Goal: Task Accomplishment & Management: Complete application form

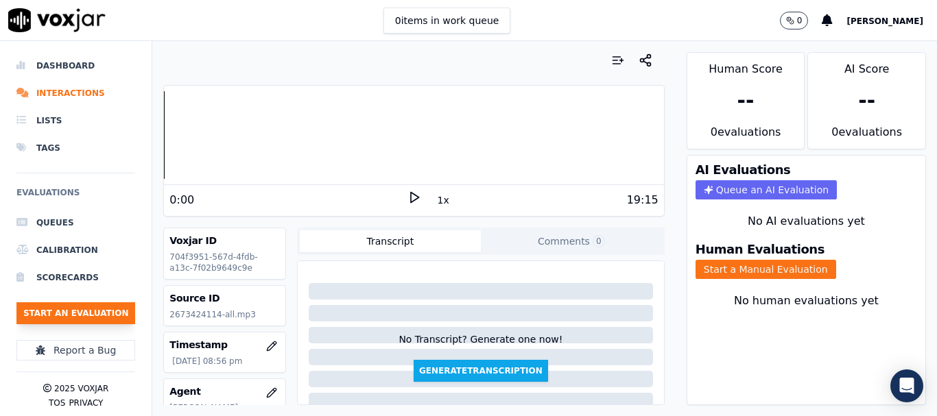
click at [89, 309] on button "Start an Evaluation" at bounding box center [75, 313] width 119 height 22
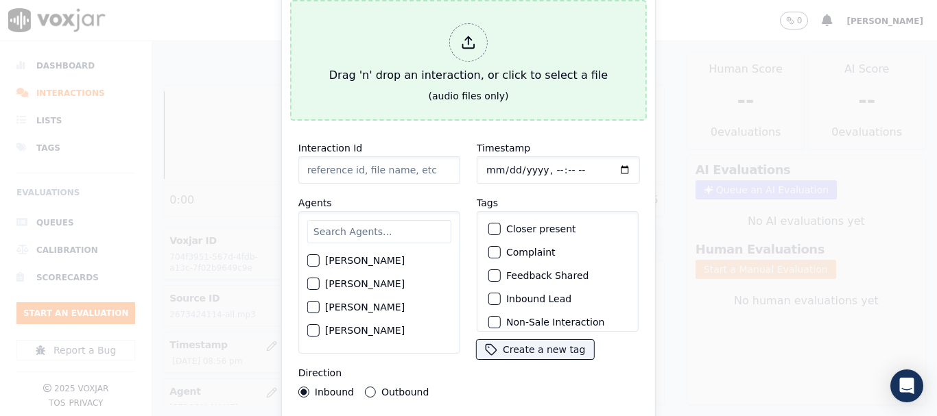
click at [466, 36] on icon at bounding box center [468, 42] width 15 height 15
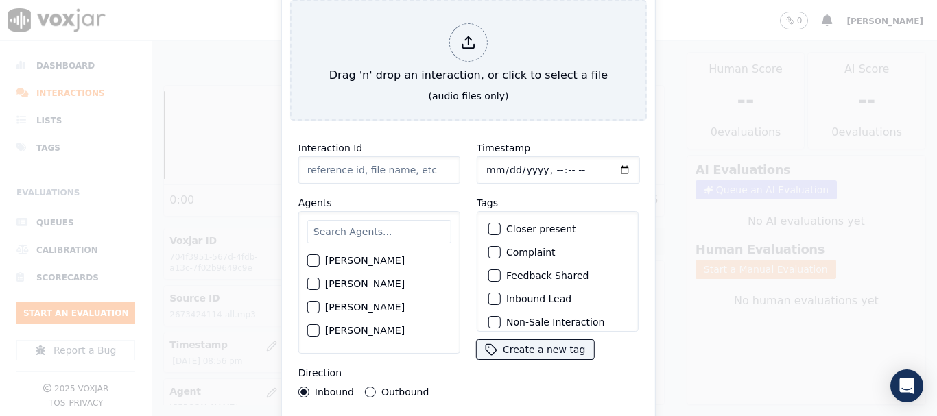
type input "20250820-133620_8145916763-all.mp3"
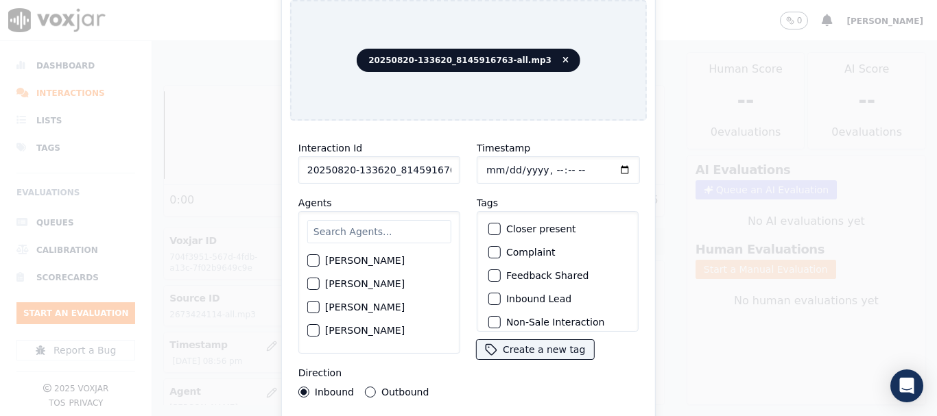
click at [357, 225] on input "text" at bounding box center [379, 231] width 144 height 23
type input "mar"
click at [365, 282] on label "[PERSON_NAME]" at bounding box center [365, 284] width 80 height 10
click at [320, 282] on button "[PERSON_NAME]" at bounding box center [313, 284] width 12 height 12
click at [501, 168] on input "Timestamp" at bounding box center [558, 169] width 163 height 27
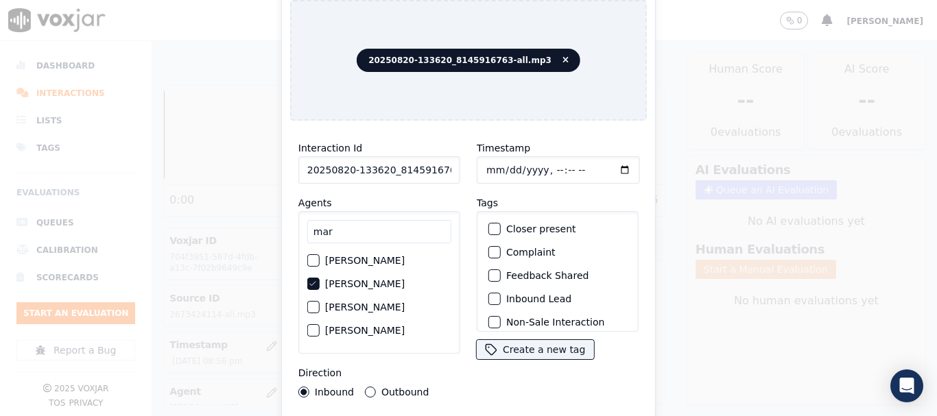
type input "[DATE]T21:53"
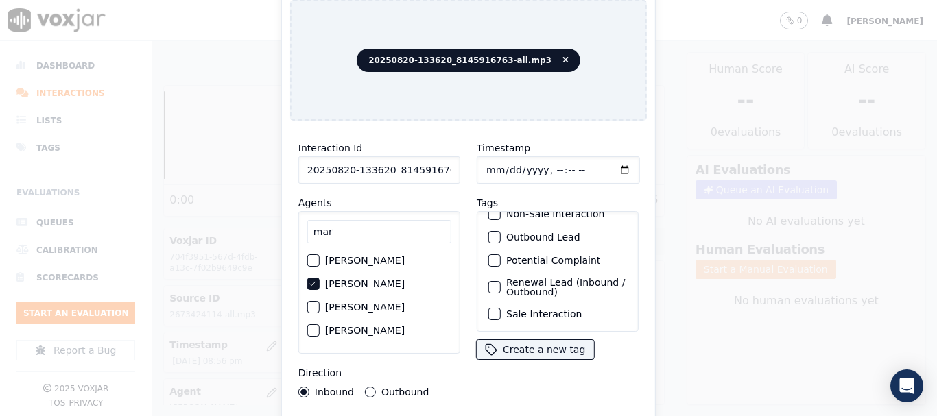
click at [561, 304] on div "Sale Interaction" at bounding box center [557, 313] width 149 height 23
drag, startPoint x: 553, startPoint y: 295, endPoint x: 565, endPoint y: 306, distance: 16.0
click at [554, 309] on label "Sale Interaction" at bounding box center [543, 314] width 75 height 10
click at [501, 308] on button "Sale Interaction" at bounding box center [494, 314] width 12 height 12
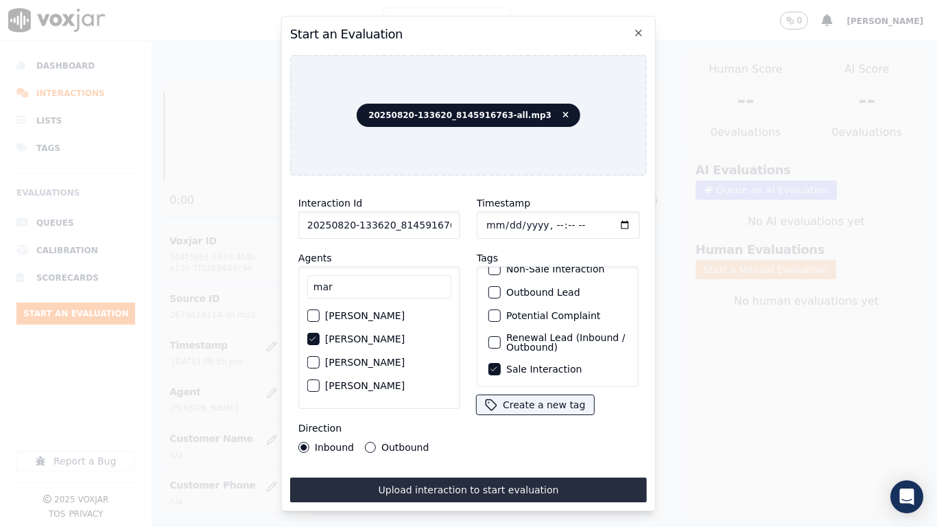
click at [533, 416] on button "Upload interaction to start evaluation" at bounding box center [468, 489] width 357 height 25
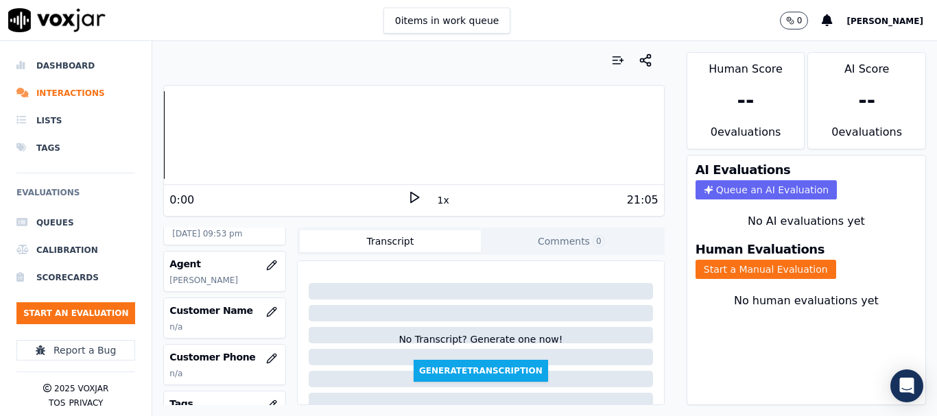
scroll to position [206, 0]
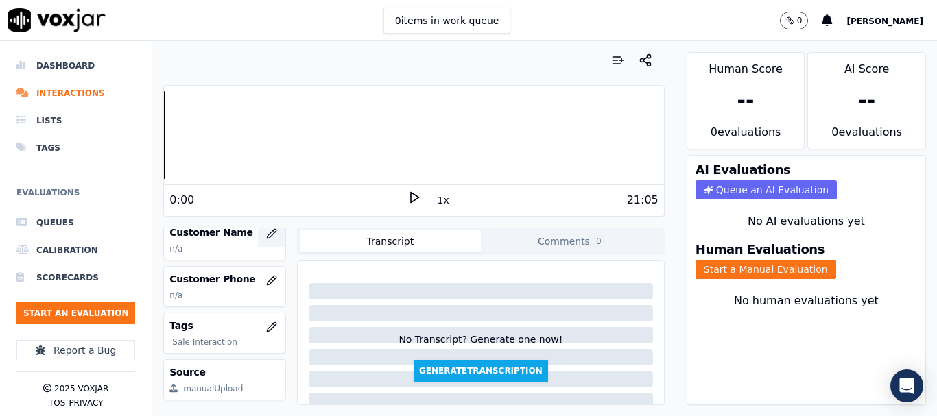
click at [266, 235] on icon "button" at bounding box center [271, 233] width 11 height 11
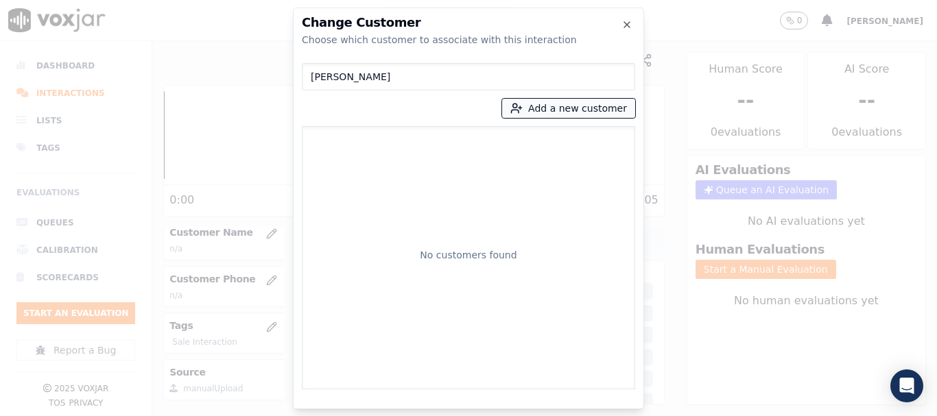
type input "[PERSON_NAME]"
click at [544, 109] on button "Add a new customer" at bounding box center [568, 108] width 133 height 19
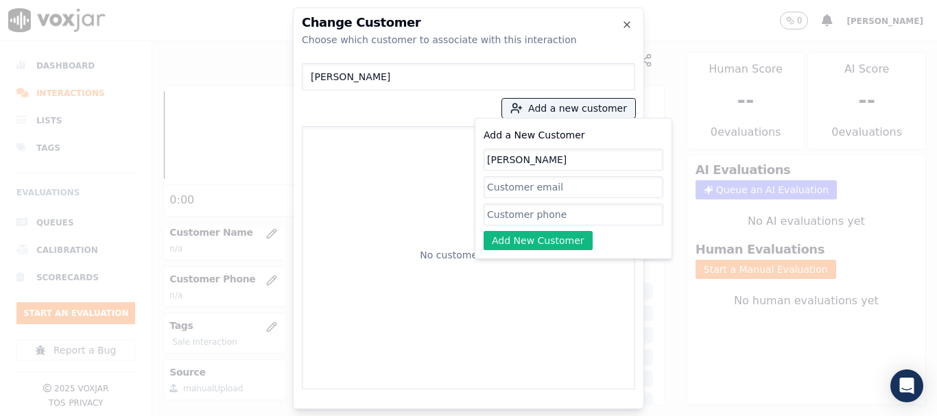
type input "[PERSON_NAME]"
click at [530, 218] on input "Add a New Customer" at bounding box center [573, 215] width 180 height 22
paste input "8145916763"
type input "8145916763"
click at [536, 245] on button "Add New Customer" at bounding box center [537, 240] width 109 height 19
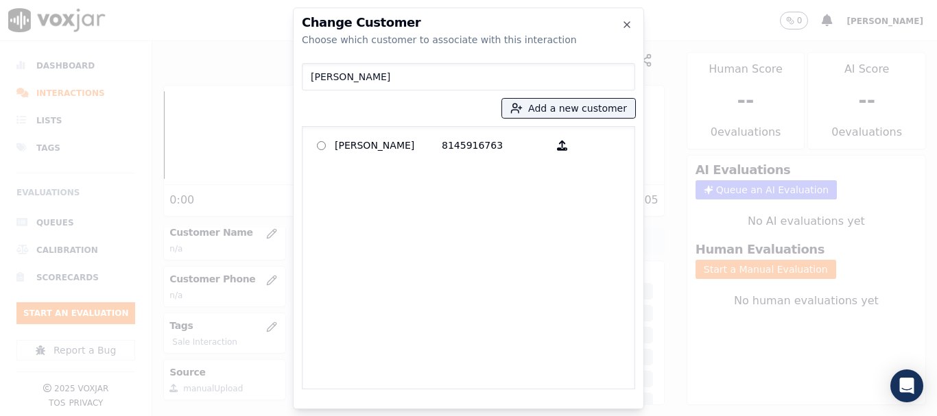
drag, startPoint x: 360, startPoint y: 148, endPoint x: 368, endPoint y: 154, distance: 9.3
click at [360, 147] on p "[PERSON_NAME]" at bounding box center [388, 145] width 107 height 21
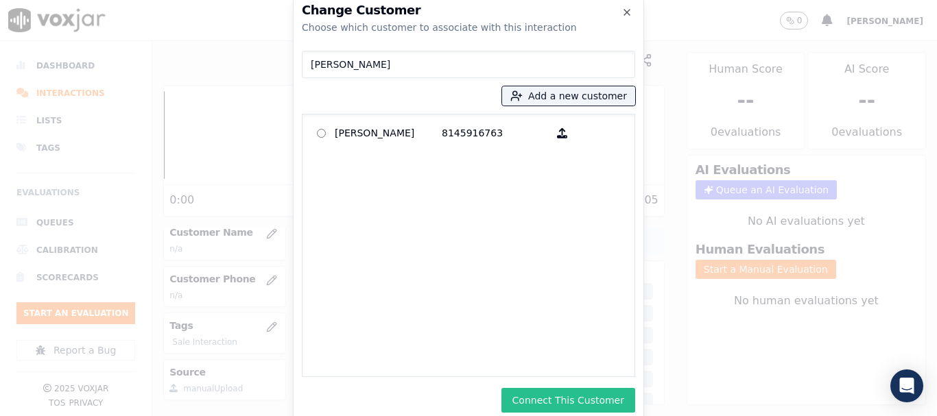
click at [564, 397] on button "Connect This Customer" at bounding box center [568, 400] width 134 height 25
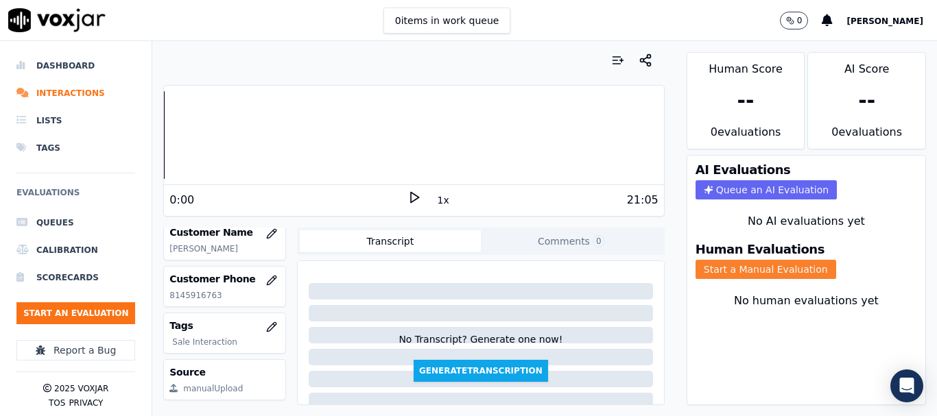
click at [752, 265] on button "Start a Manual Evaluation" at bounding box center [765, 269] width 141 height 19
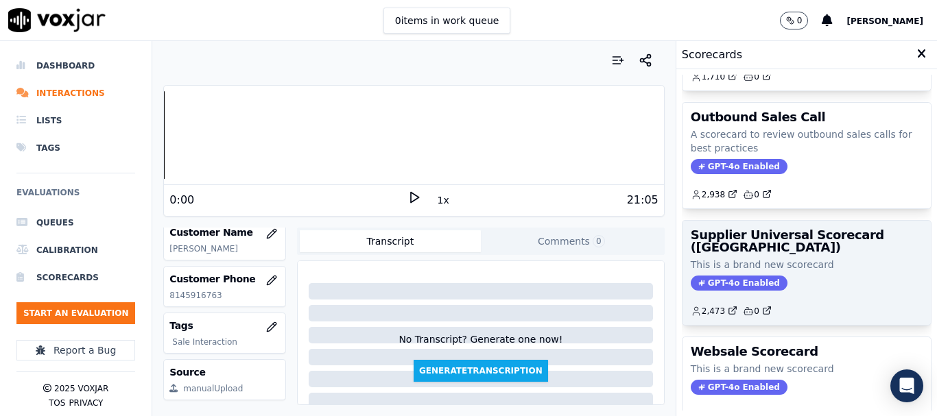
click at [780, 250] on h3 "Supplier Universal Scorecard ([GEOGRAPHIC_DATA])" at bounding box center [806, 241] width 232 height 25
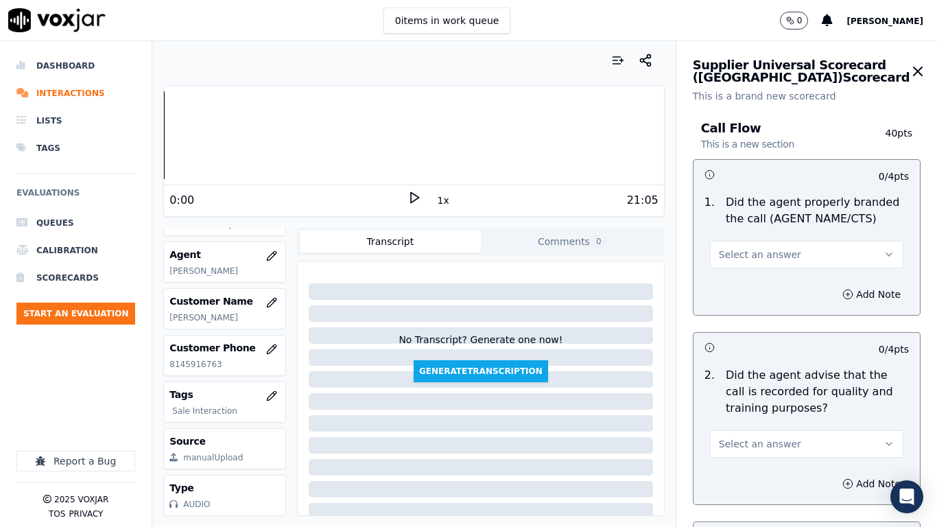
scroll to position [168, 0]
click at [803, 261] on button "Select an answer" at bounding box center [806, 254] width 193 height 27
click at [786, 279] on div "Yes" at bounding box center [783, 285] width 169 height 22
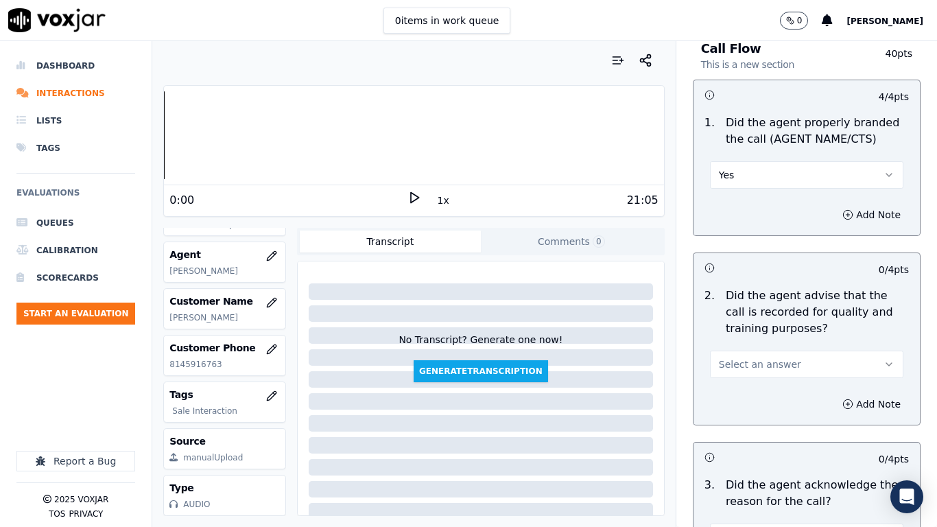
scroll to position [206, 0]
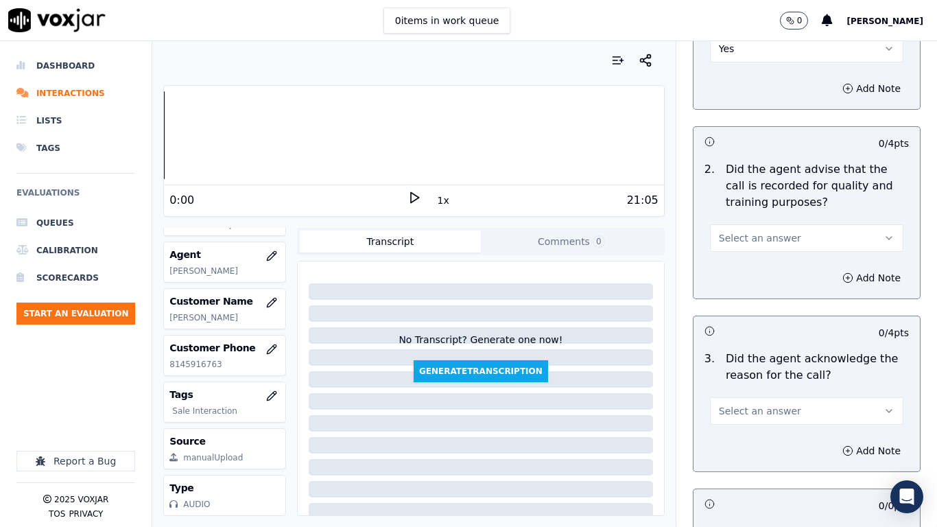
drag, startPoint x: 759, startPoint y: 239, endPoint x: 759, endPoint y: 252, distance: 12.3
click at [759, 239] on span "Select an answer" at bounding box center [760, 238] width 82 height 14
click at [759, 264] on div "Yes" at bounding box center [783, 269] width 169 height 22
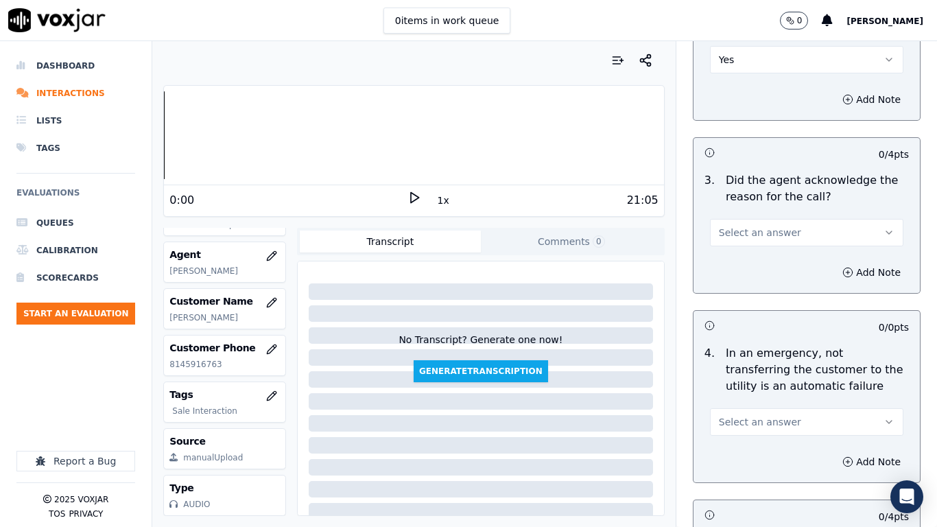
scroll to position [549, 0]
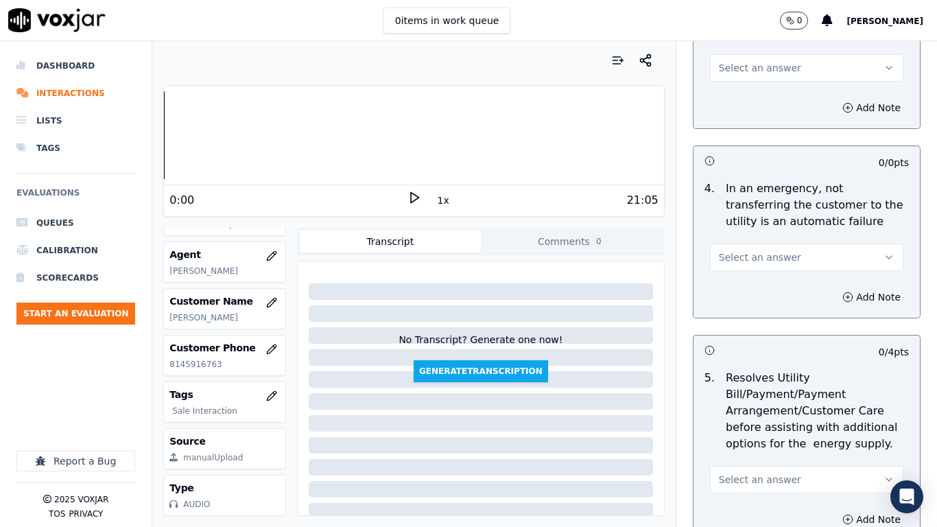
click at [762, 64] on span "Select an answer" at bounding box center [760, 68] width 82 height 14
click at [765, 99] on div "Yes" at bounding box center [783, 99] width 169 height 22
click at [778, 255] on button "Select an answer" at bounding box center [806, 256] width 193 height 27
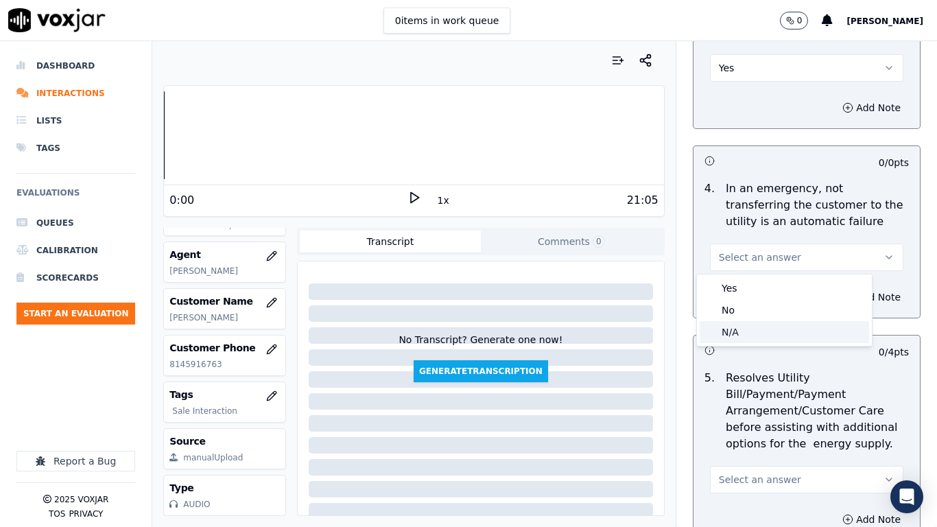
click at [771, 337] on div "N/A" at bounding box center [783, 332] width 169 height 22
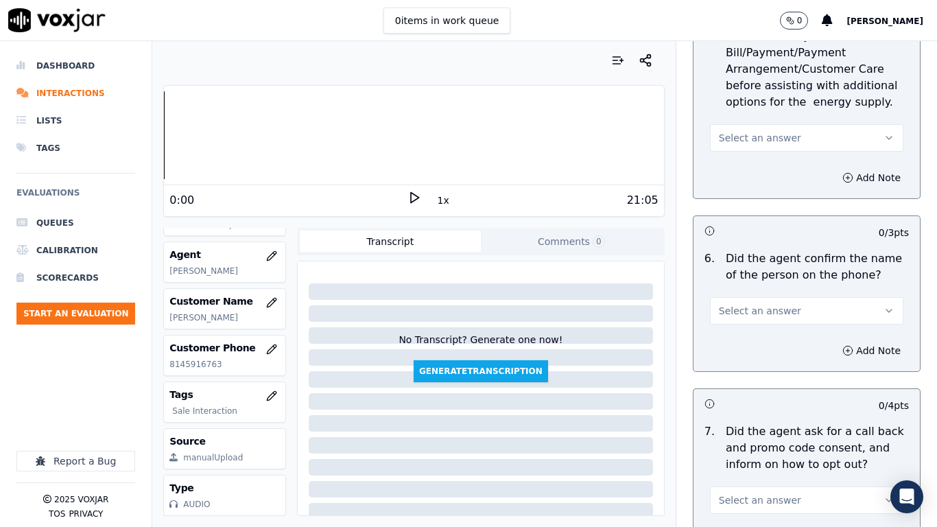
scroll to position [891, 0]
click at [769, 135] on span "Select an answer" at bounding box center [760, 137] width 82 height 14
click at [773, 206] on div "N/A" at bounding box center [783, 211] width 169 height 22
click at [778, 305] on button "Select an answer" at bounding box center [806, 309] width 193 height 27
click at [774, 335] on div "Yes" at bounding box center [783, 340] width 169 height 22
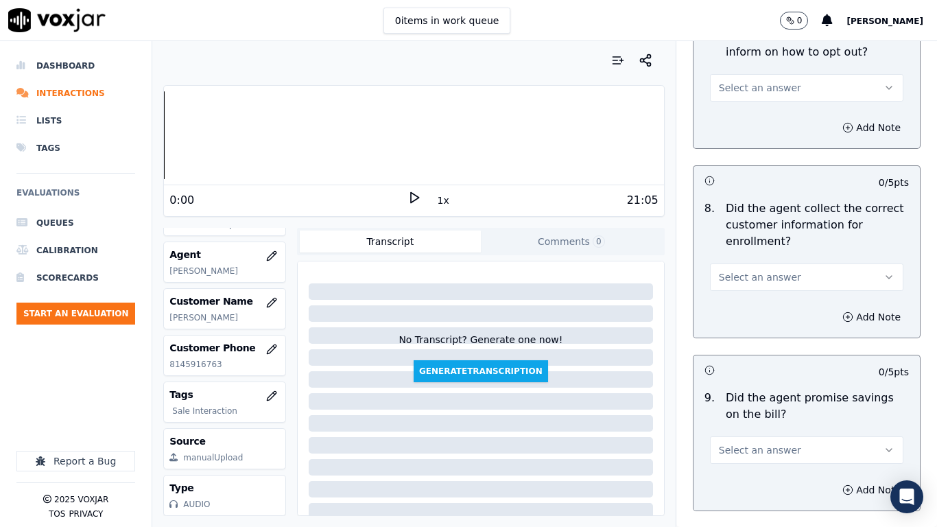
scroll to position [1303, 0]
click at [771, 92] on span "Select an answer" at bounding box center [760, 87] width 82 height 14
click at [771, 116] on div "Yes" at bounding box center [783, 118] width 169 height 22
click at [799, 276] on button "Select an answer" at bounding box center [806, 276] width 193 height 27
click at [780, 309] on div "Yes" at bounding box center [783, 307] width 169 height 22
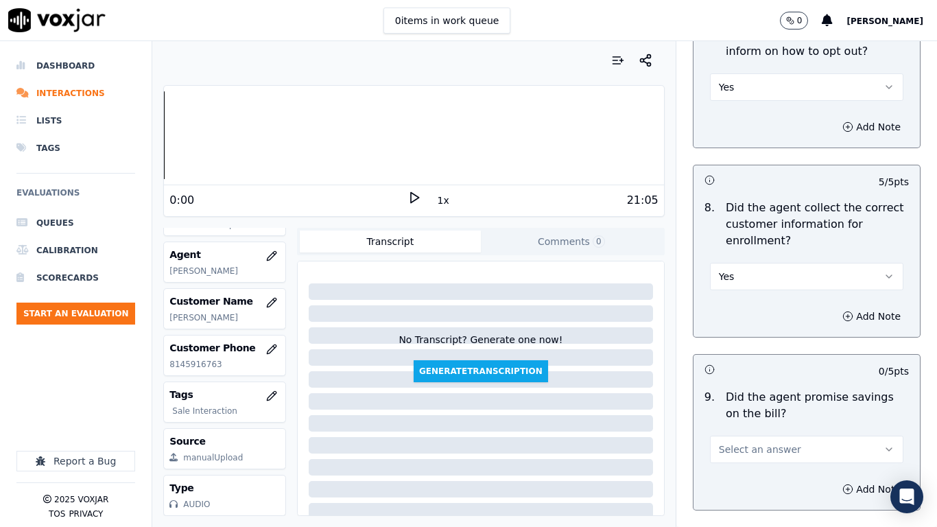
scroll to position [1577, 0]
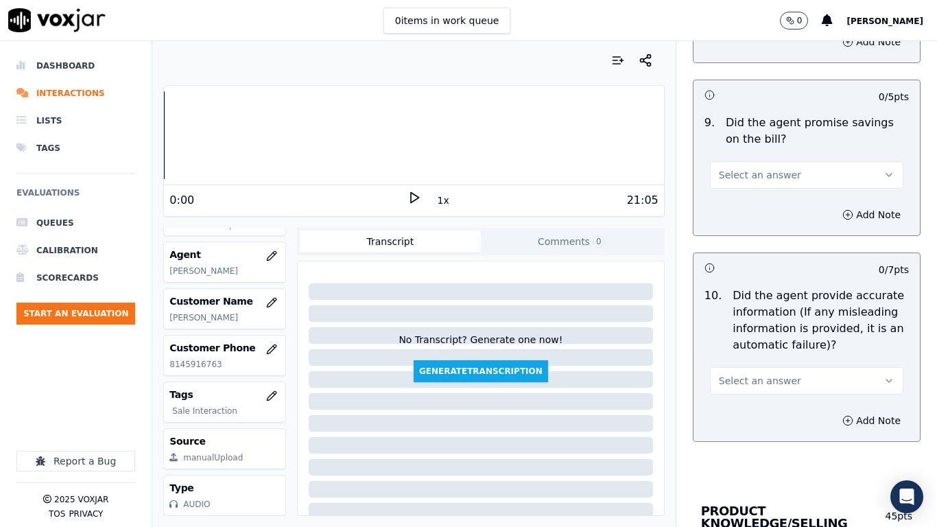
drag, startPoint x: 771, startPoint y: 173, endPoint x: 771, endPoint y: 186, distance: 12.3
click at [770, 173] on span "Select an answer" at bounding box center [760, 175] width 82 height 14
click at [770, 209] on div "Yes" at bounding box center [783, 206] width 169 height 22
click at [780, 383] on button "Select an answer" at bounding box center [806, 380] width 193 height 27
click at [758, 413] on div "Yes" at bounding box center [783, 411] width 169 height 22
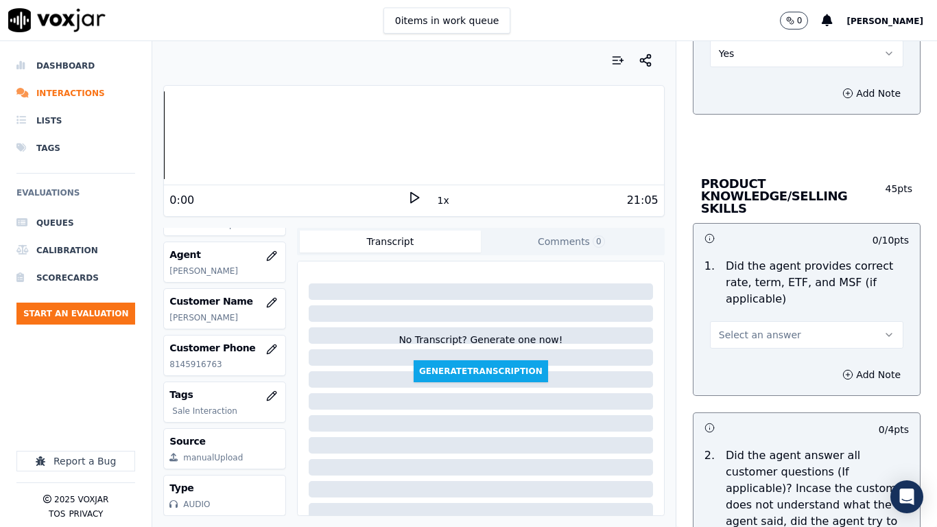
scroll to position [1920, 0]
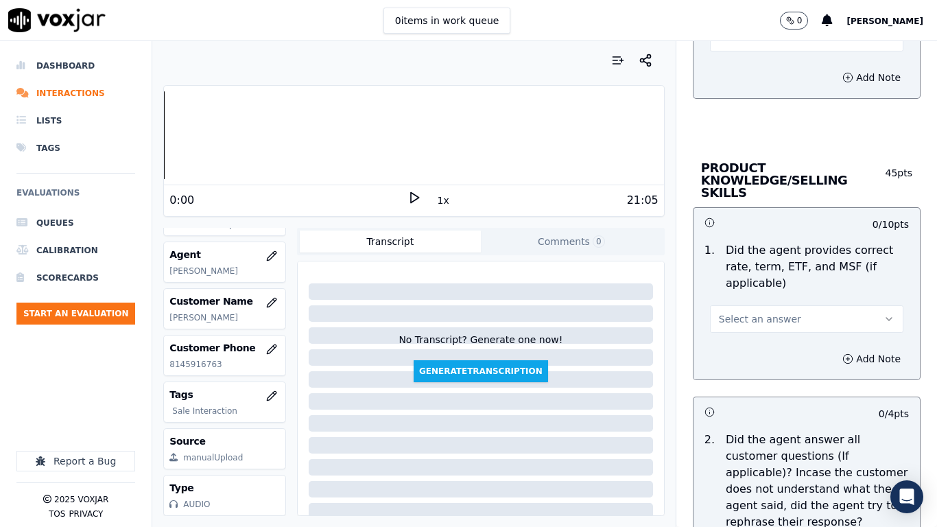
click at [765, 312] on span "Select an answer" at bounding box center [760, 319] width 82 height 14
click at [762, 341] on div "Yes" at bounding box center [783, 337] width 169 height 22
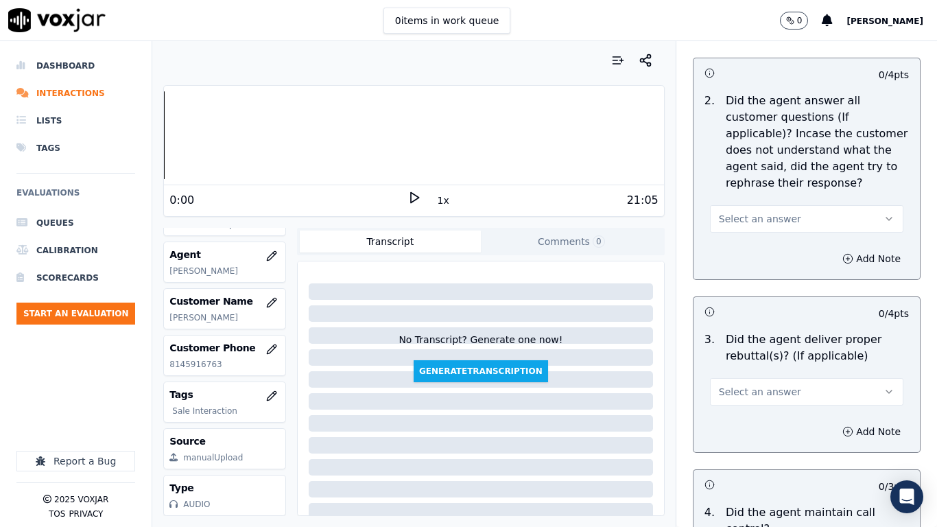
scroll to position [2263, 0]
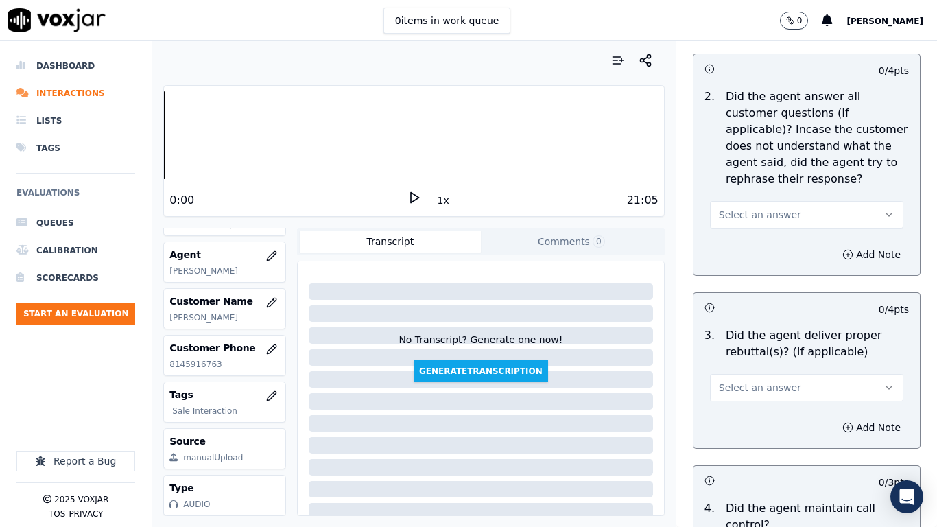
click at [758, 208] on span "Select an answer" at bounding box center [760, 215] width 82 height 14
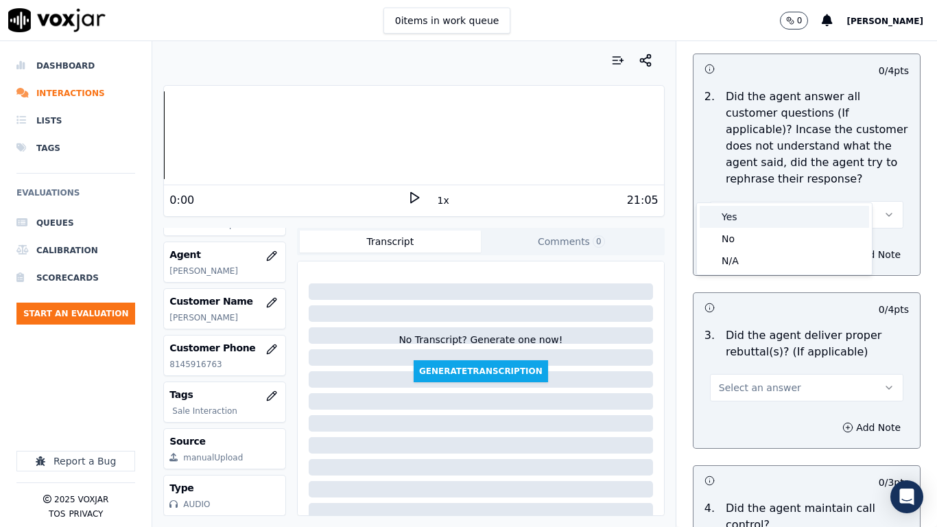
click at [760, 219] on div "Yes" at bounding box center [783, 217] width 169 height 22
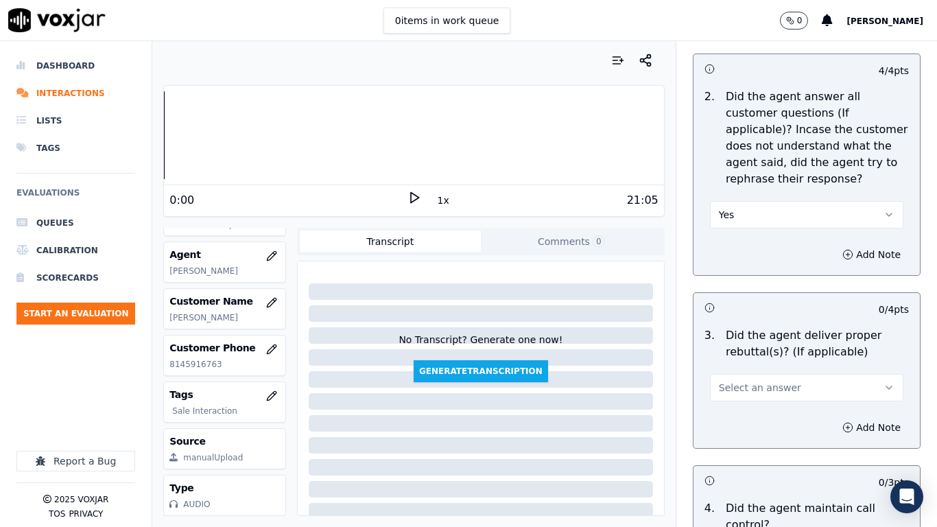
click at [774, 381] on span "Select an answer" at bounding box center [760, 388] width 82 height 14
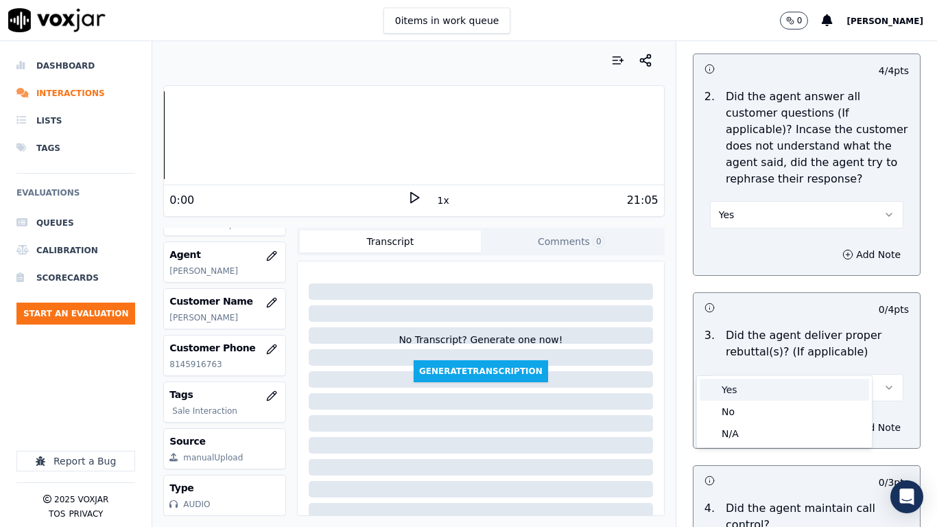
click at [765, 387] on div "Yes" at bounding box center [783, 389] width 169 height 22
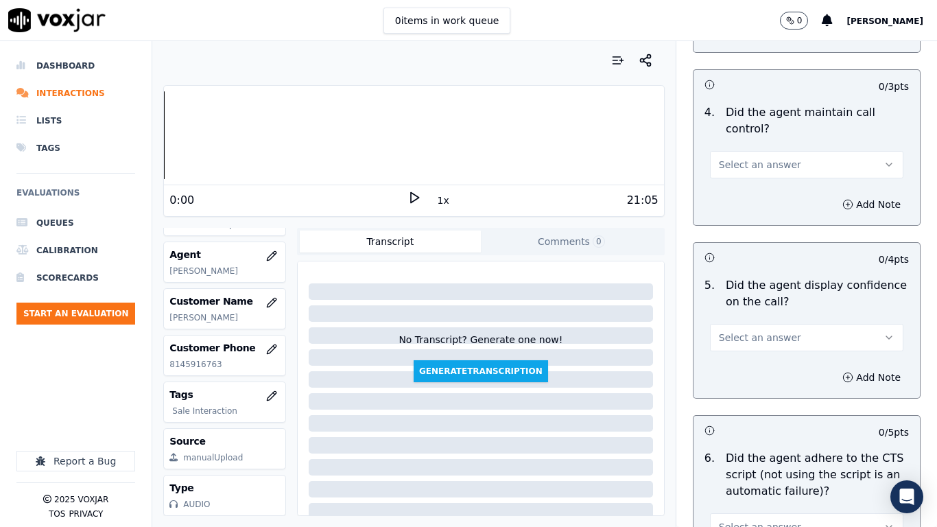
scroll to position [2674, 0]
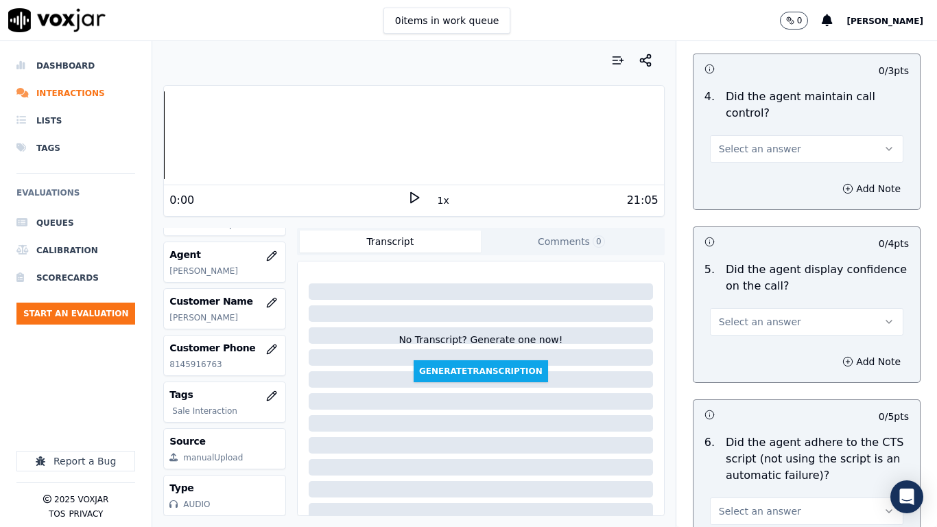
click at [758, 142] on span "Select an answer" at bounding box center [760, 149] width 82 height 14
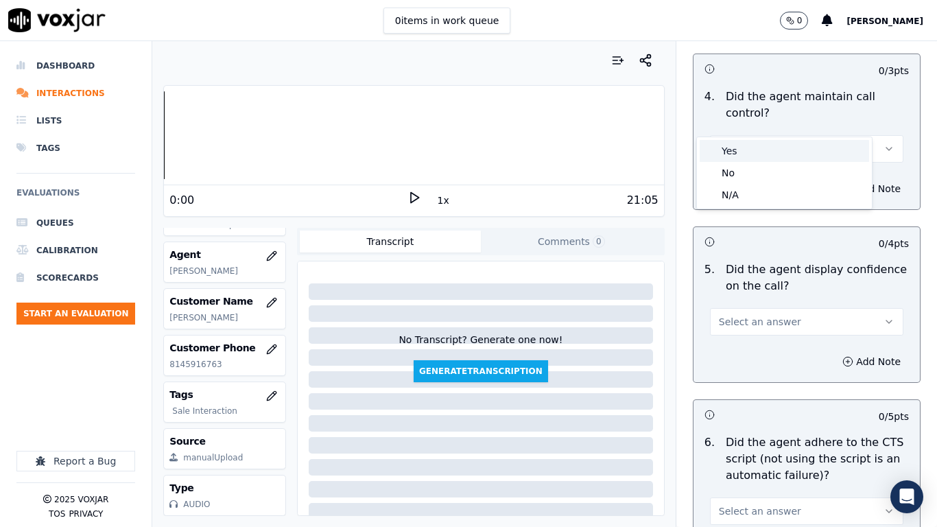
click at [761, 149] on div "Yes" at bounding box center [783, 151] width 169 height 22
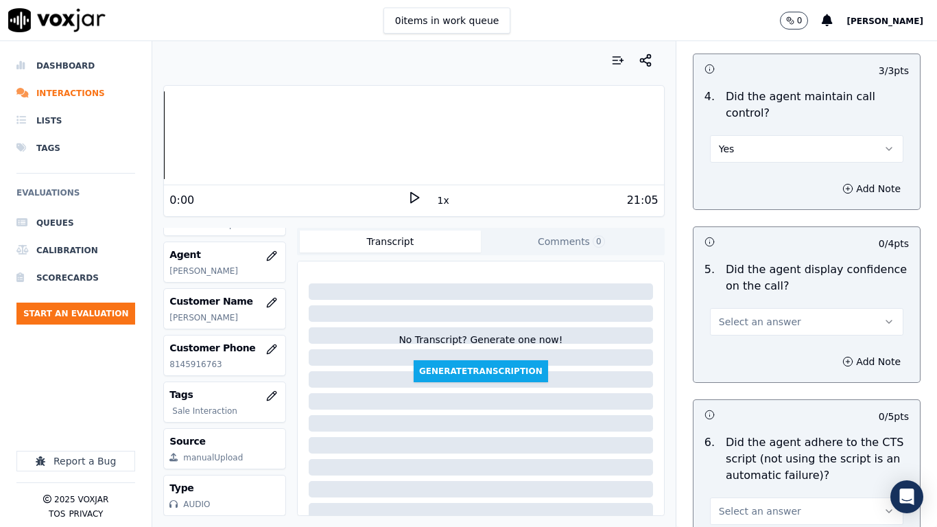
click at [775, 308] on button "Select an answer" at bounding box center [806, 321] width 193 height 27
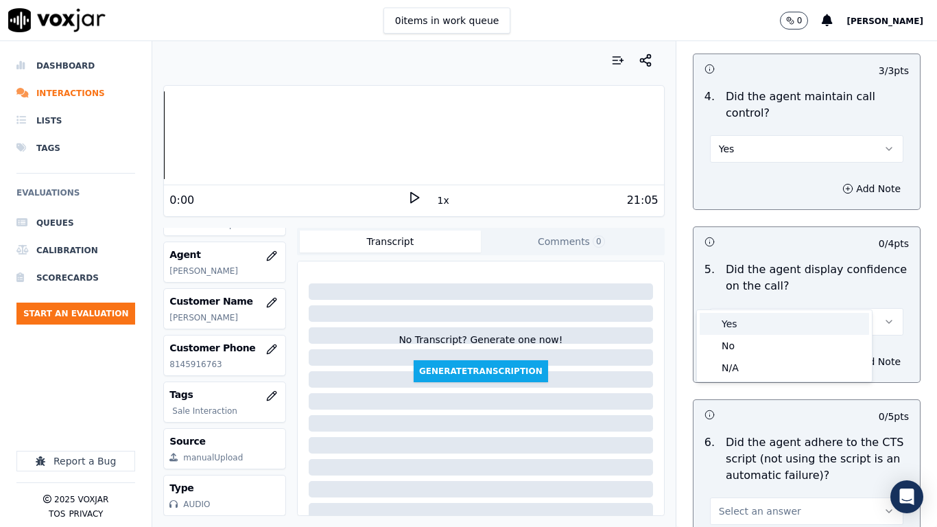
click at [771, 317] on div "Yes" at bounding box center [783, 324] width 169 height 22
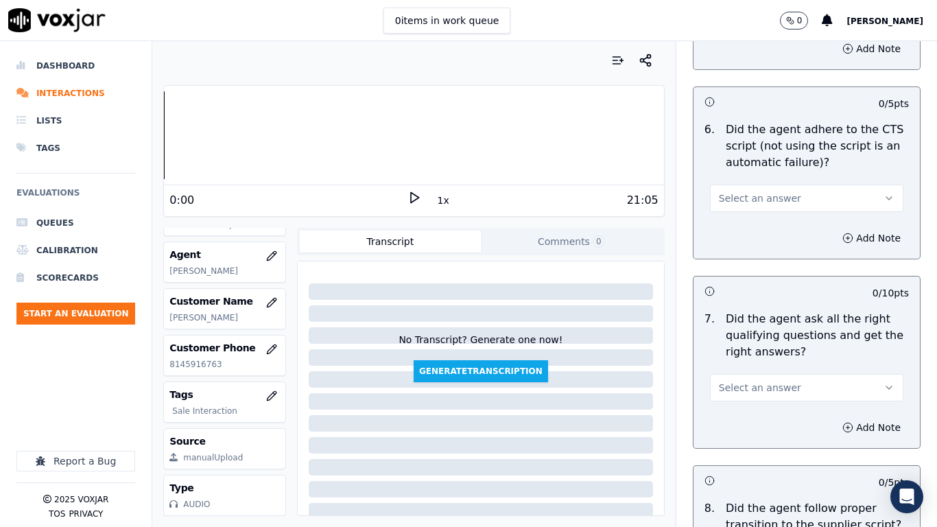
scroll to position [3017, 0]
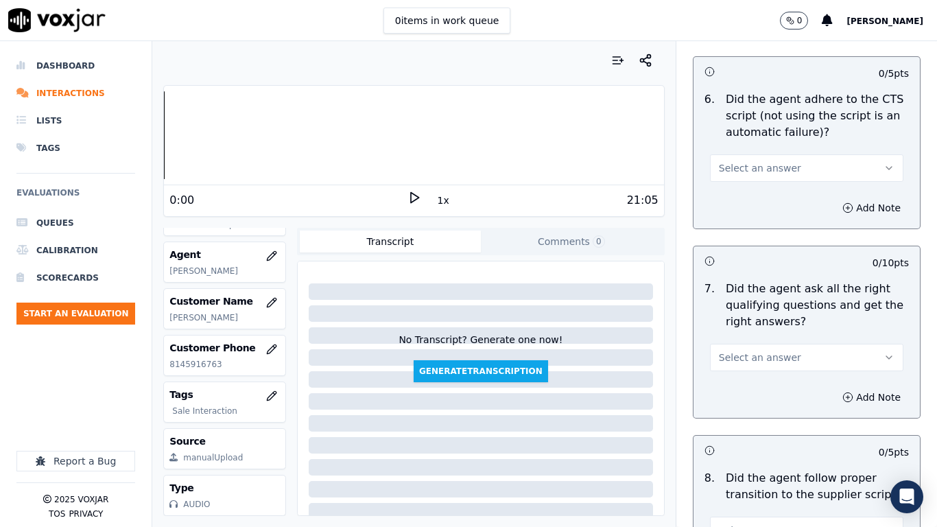
click at [756, 161] on span "Select an answer" at bounding box center [760, 168] width 82 height 14
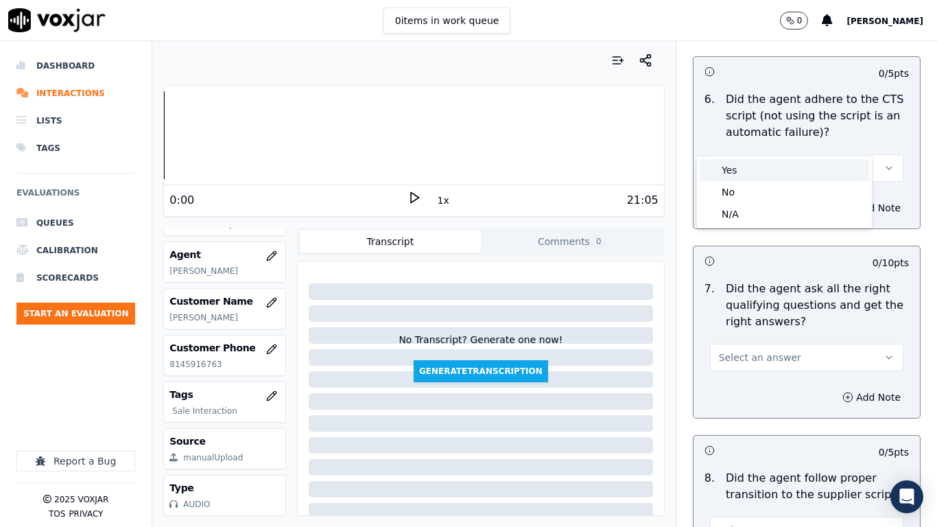
click at [758, 167] on div "Yes" at bounding box center [783, 170] width 169 height 22
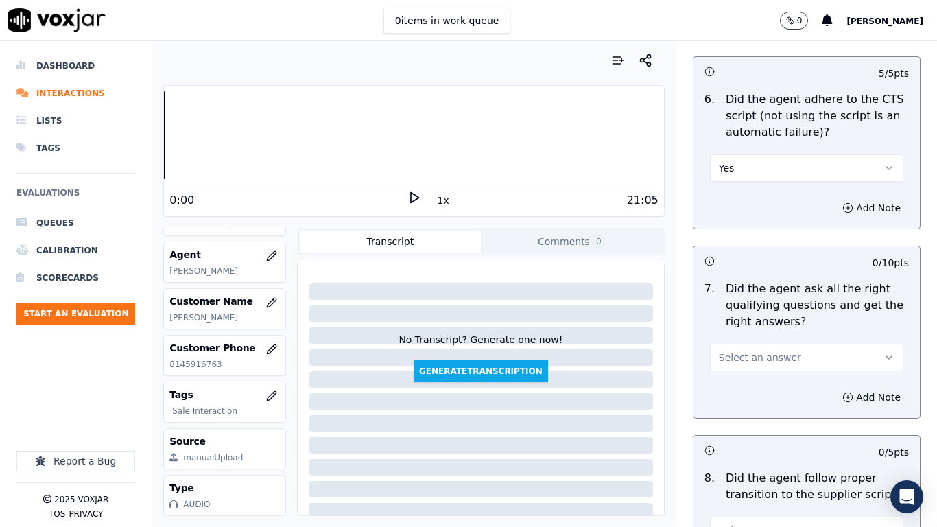
click at [775, 344] on button "Select an answer" at bounding box center [806, 357] width 193 height 27
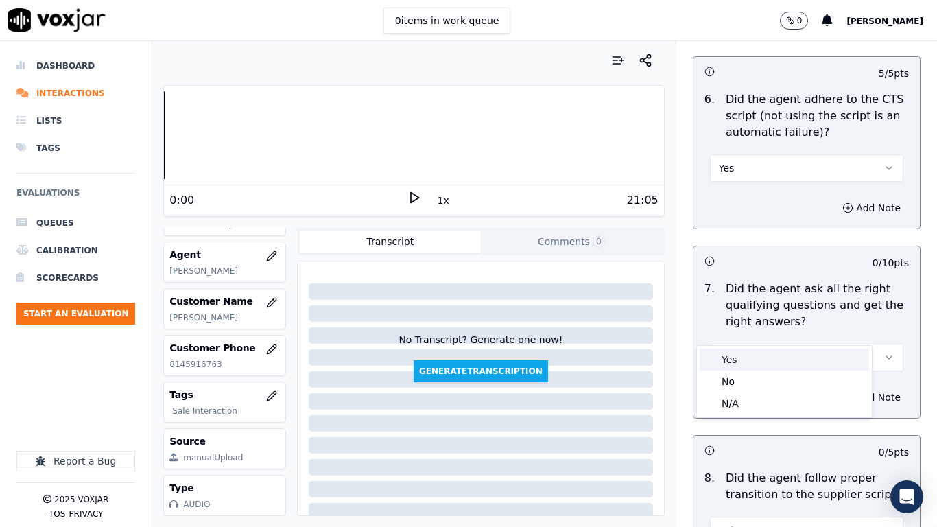
click at [757, 362] on div "Yes" at bounding box center [783, 359] width 169 height 22
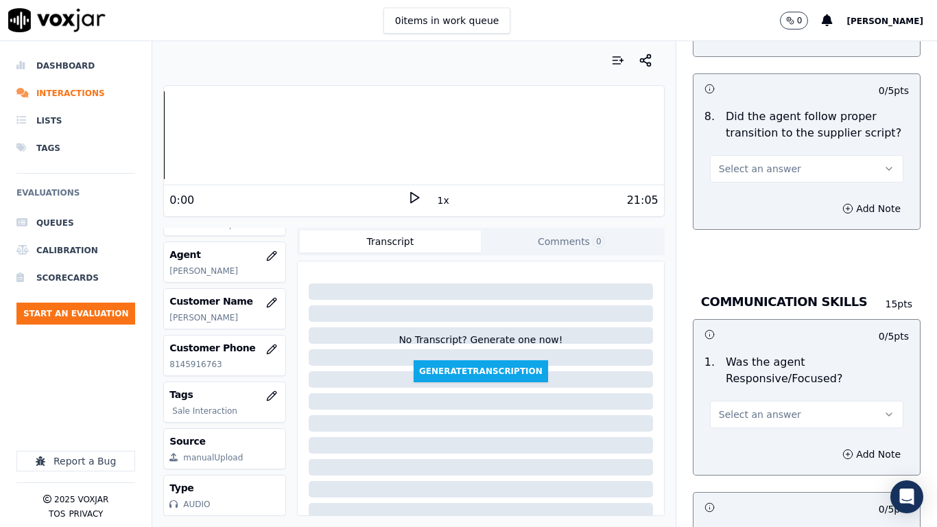
scroll to position [3428, 0]
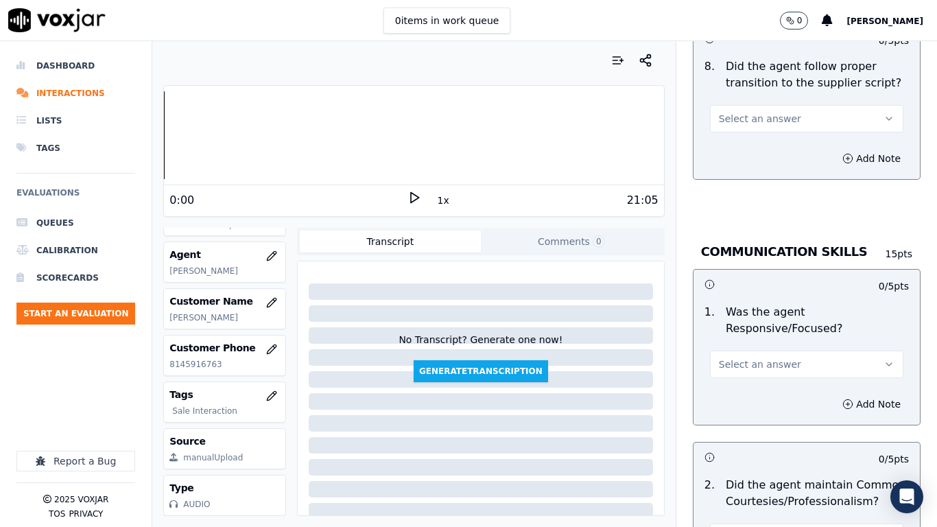
click at [746, 112] on span "Select an answer" at bounding box center [760, 119] width 82 height 14
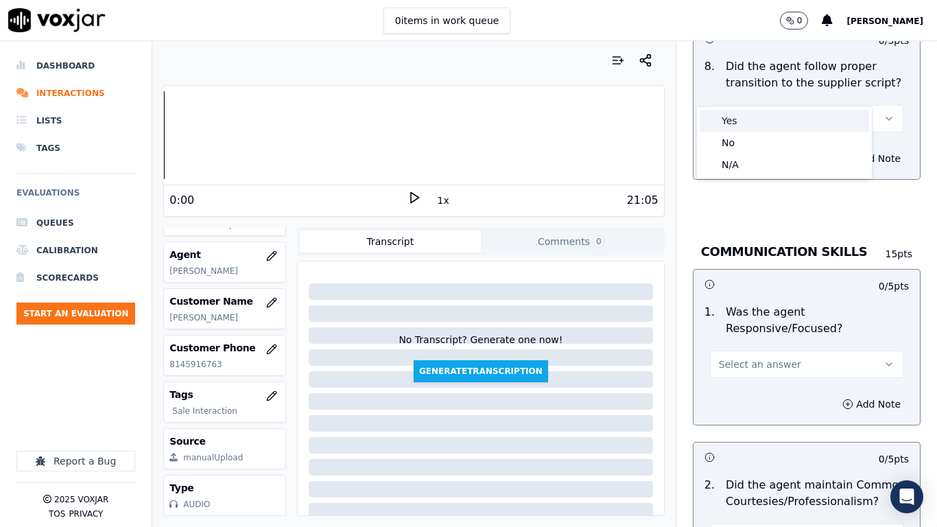
click at [753, 119] on div "Yes" at bounding box center [783, 121] width 169 height 22
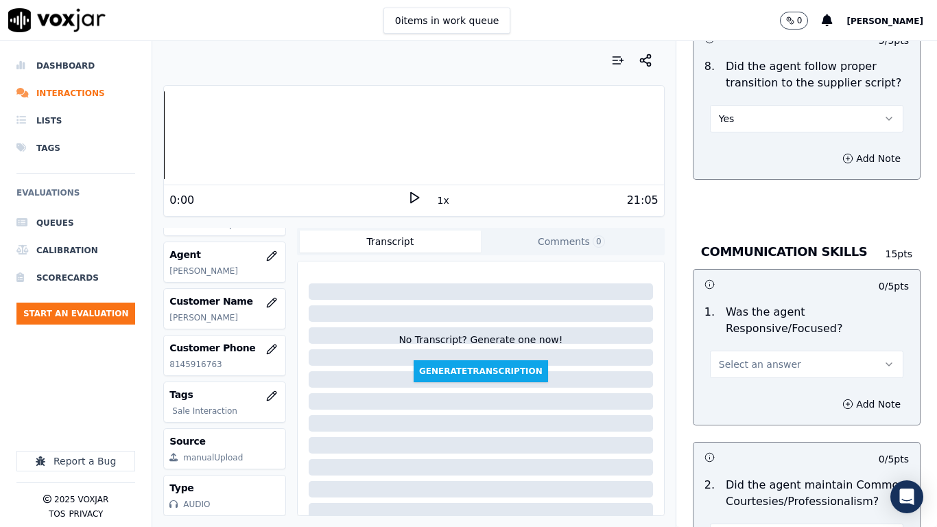
click at [765, 357] on span "Select an answer" at bounding box center [760, 364] width 82 height 14
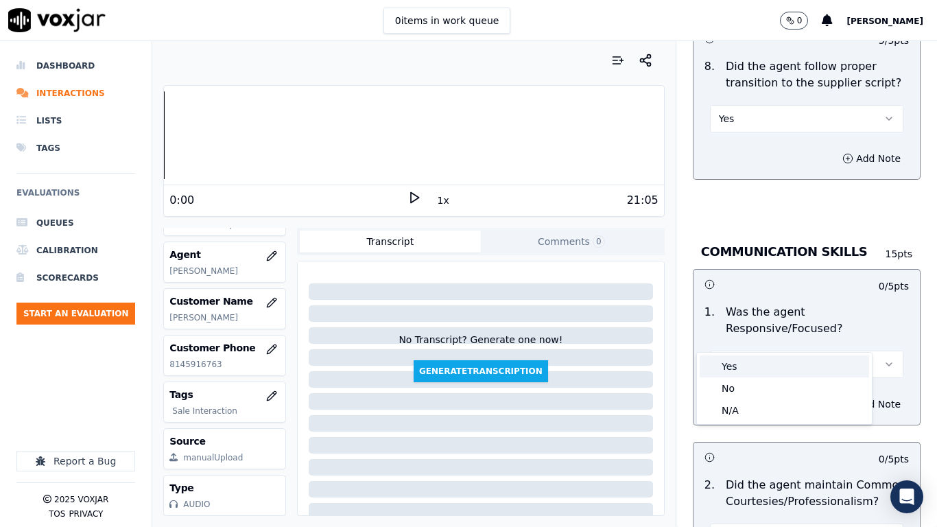
click at [758, 362] on div "Yes" at bounding box center [783, 366] width 169 height 22
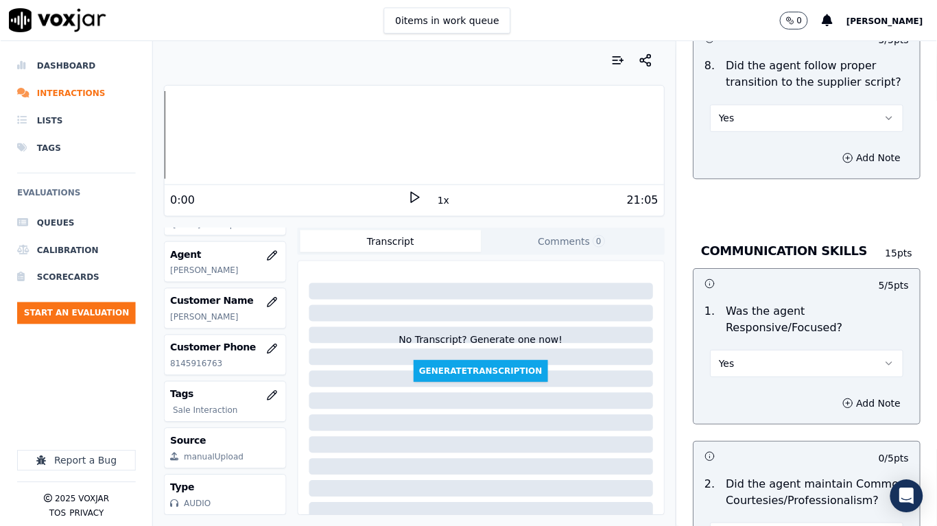
scroll to position [3773, 0]
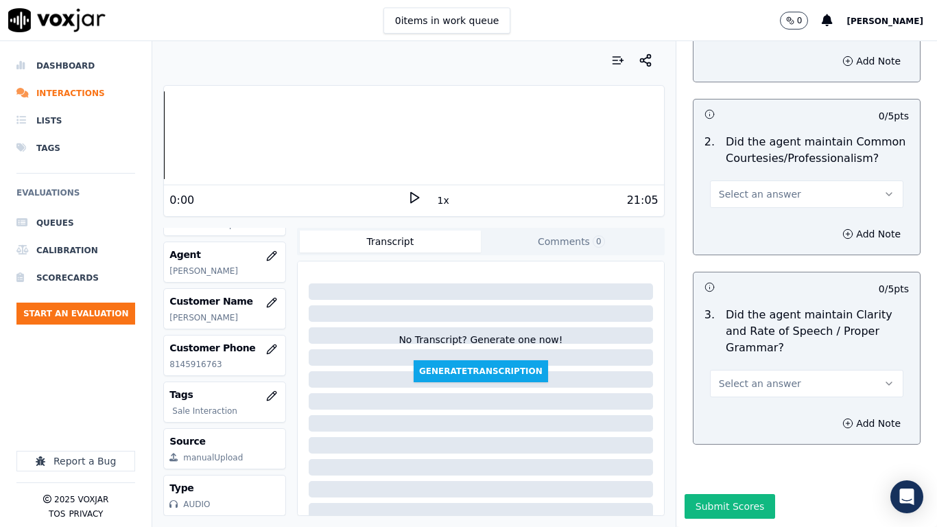
drag, startPoint x: 758, startPoint y: 156, endPoint x: 760, endPoint y: 174, distance: 18.0
click at [758, 180] on button "Select an answer" at bounding box center [806, 193] width 193 height 27
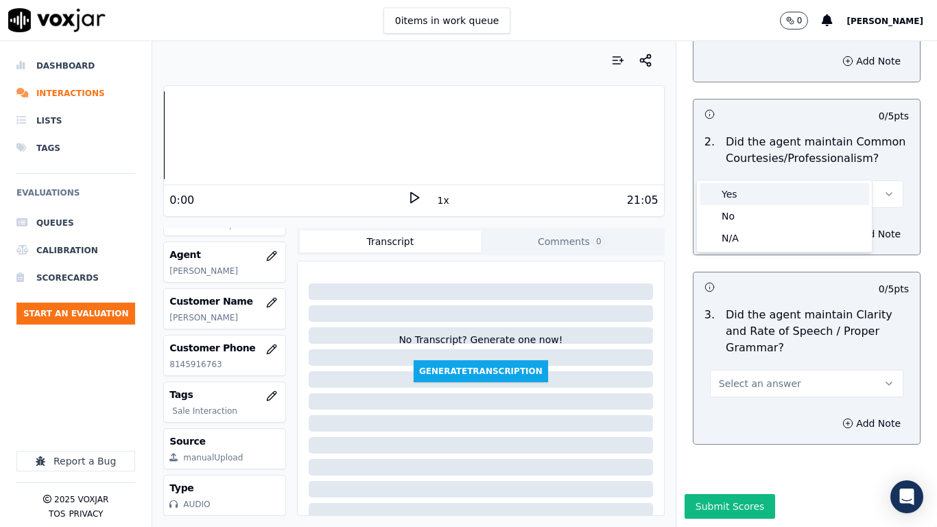
click at [756, 189] on div "Yes" at bounding box center [783, 194] width 169 height 22
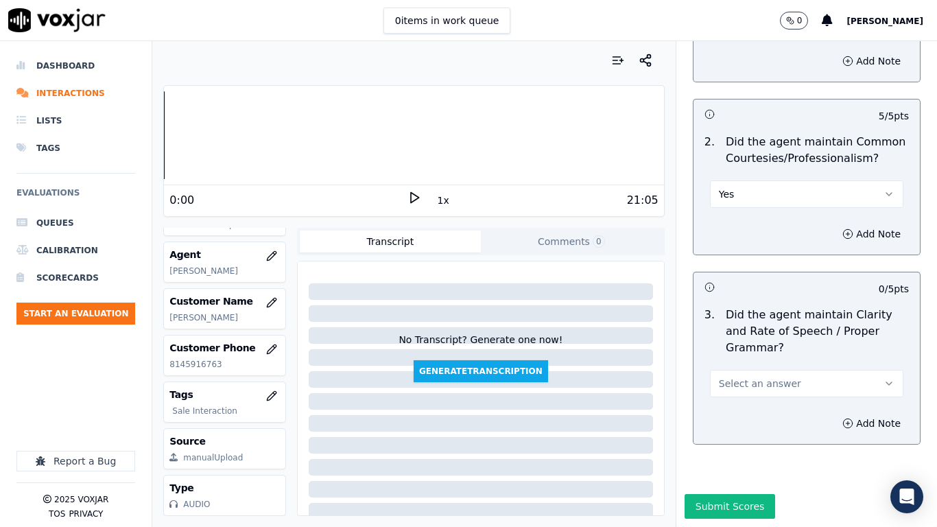
click at [779, 370] on button "Select an answer" at bounding box center [806, 383] width 193 height 27
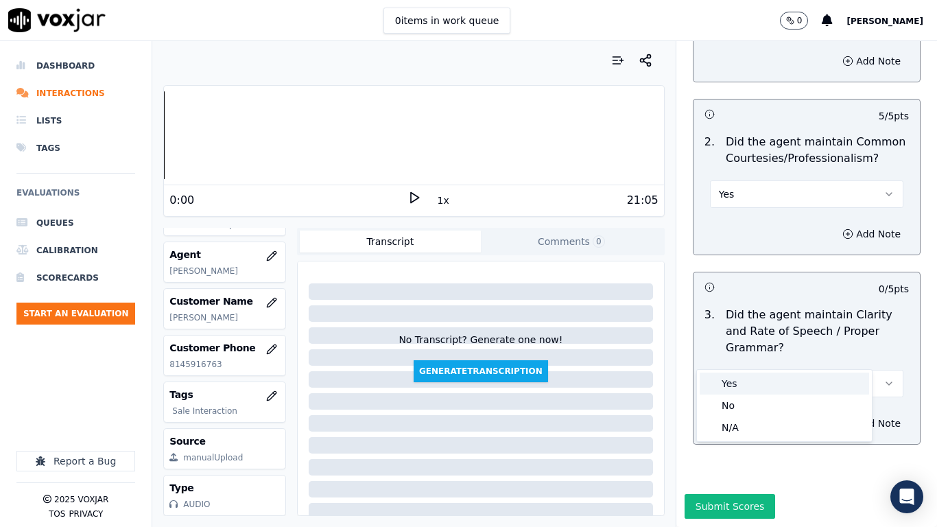
click at [764, 381] on div "Yes" at bounding box center [783, 383] width 169 height 22
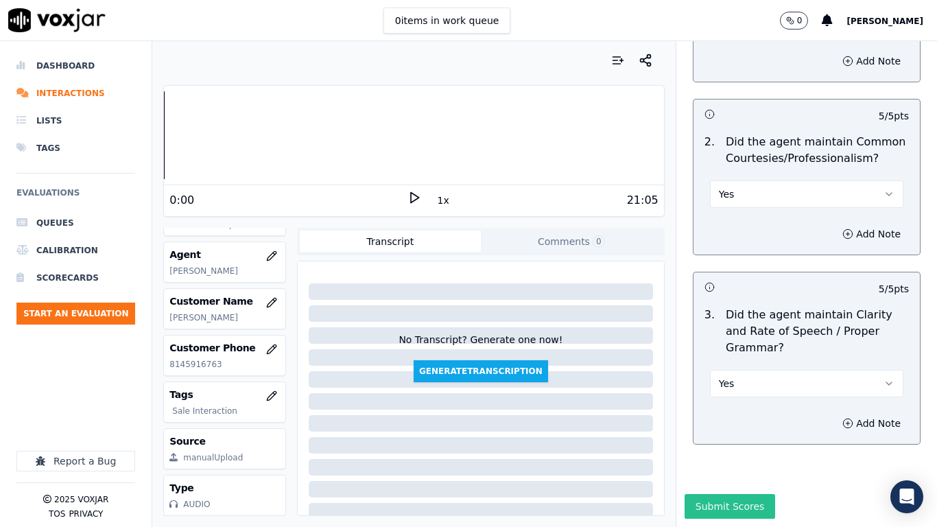
click at [741, 416] on button "Submit Scores" at bounding box center [729, 506] width 91 height 25
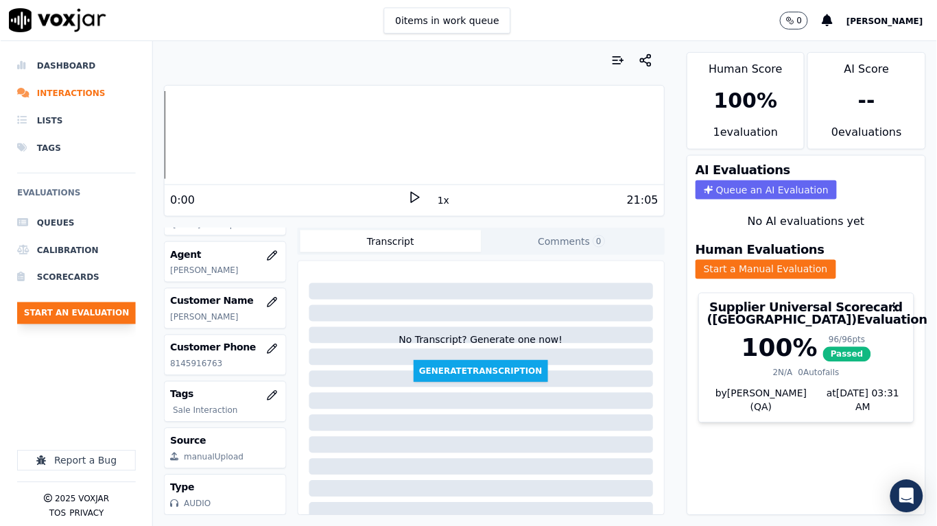
scroll to position [168, 0]
click at [108, 310] on button "Start an Evaluation" at bounding box center [75, 313] width 119 height 22
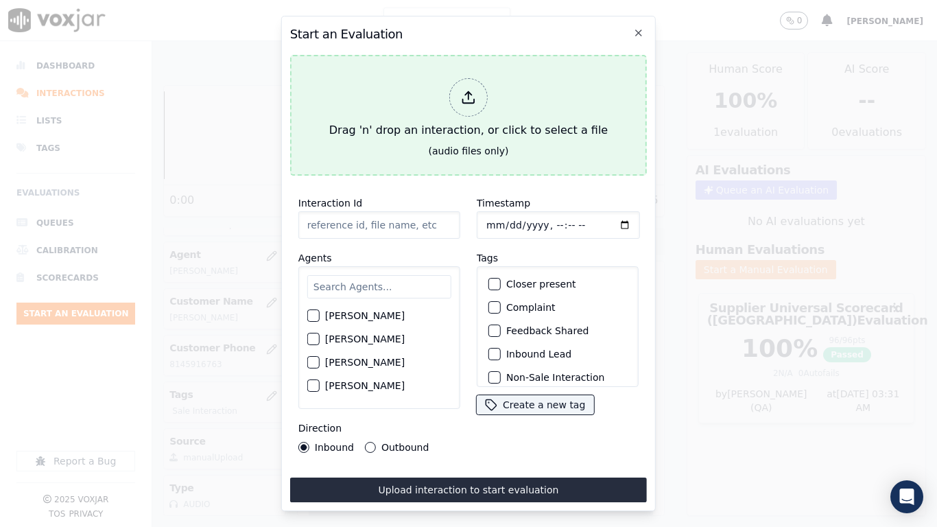
click at [437, 110] on div "Drag 'n' drop an interaction, or click to select a file" at bounding box center [468, 108] width 289 height 71
type input "20250820-145529_5137650062-all.mp3"
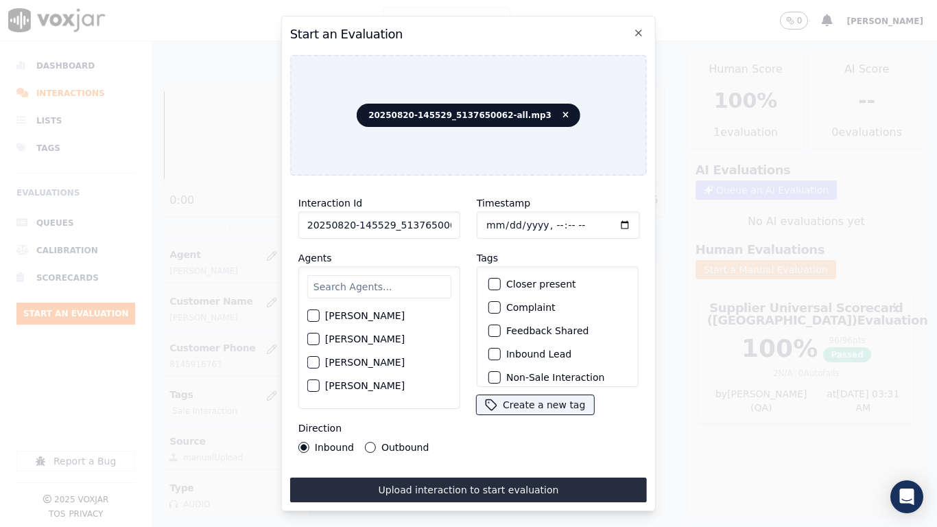
click at [396, 278] on input "text" at bounding box center [379, 286] width 144 height 23
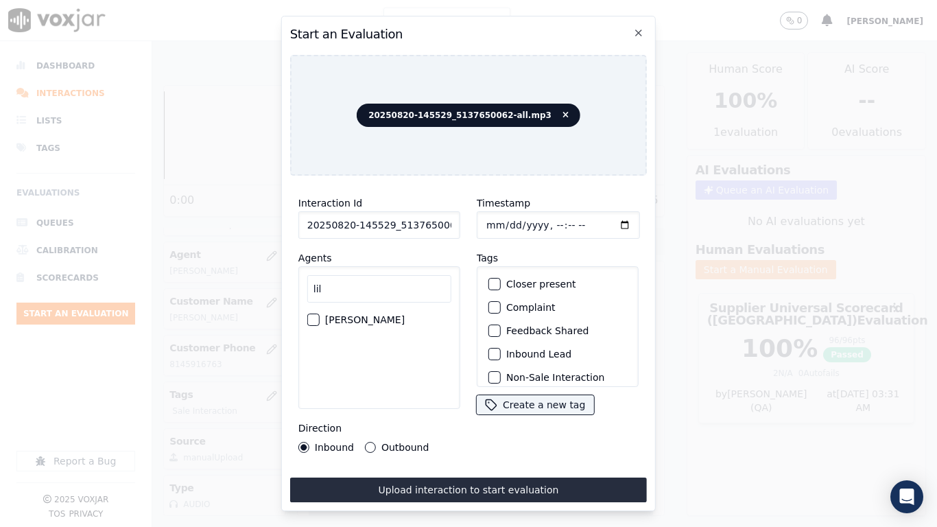
type input "lil"
click at [387, 315] on label "[PERSON_NAME]" at bounding box center [365, 320] width 80 height 10
click at [320, 313] on button "[PERSON_NAME]" at bounding box center [313, 319] width 12 height 12
click at [501, 219] on input "Timestamp" at bounding box center [558, 224] width 163 height 27
type input "[DATE]T22:01"
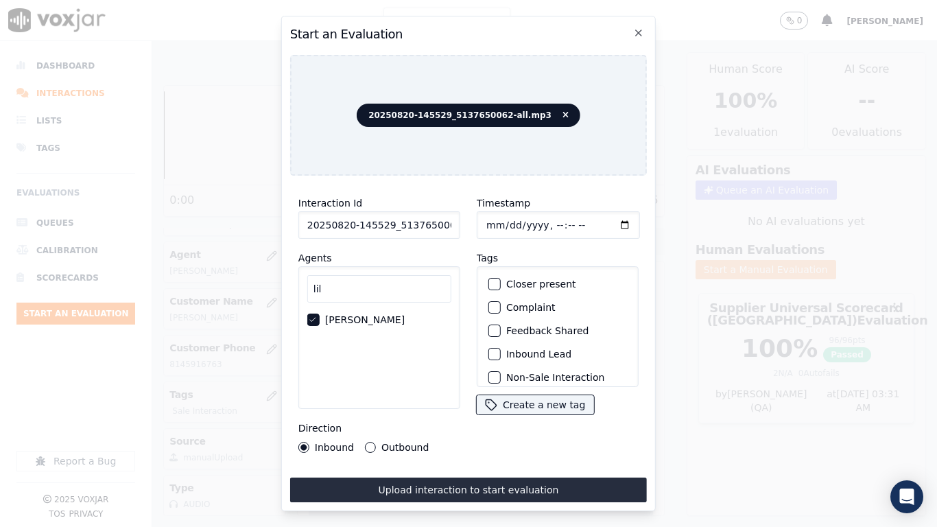
scroll to position [119, 0]
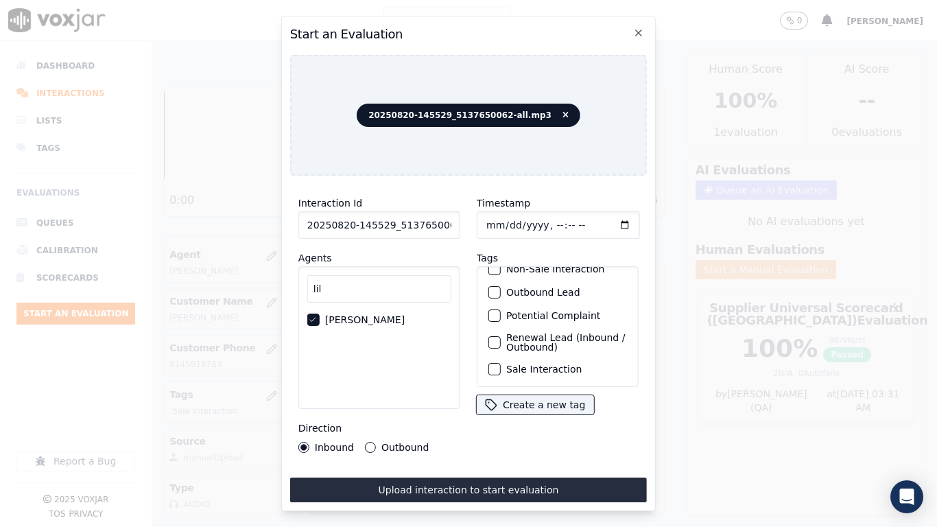
click at [548, 364] on label "Sale Interaction" at bounding box center [543, 369] width 75 height 10
click at [501, 363] on button "Sale Interaction" at bounding box center [494, 369] width 12 height 12
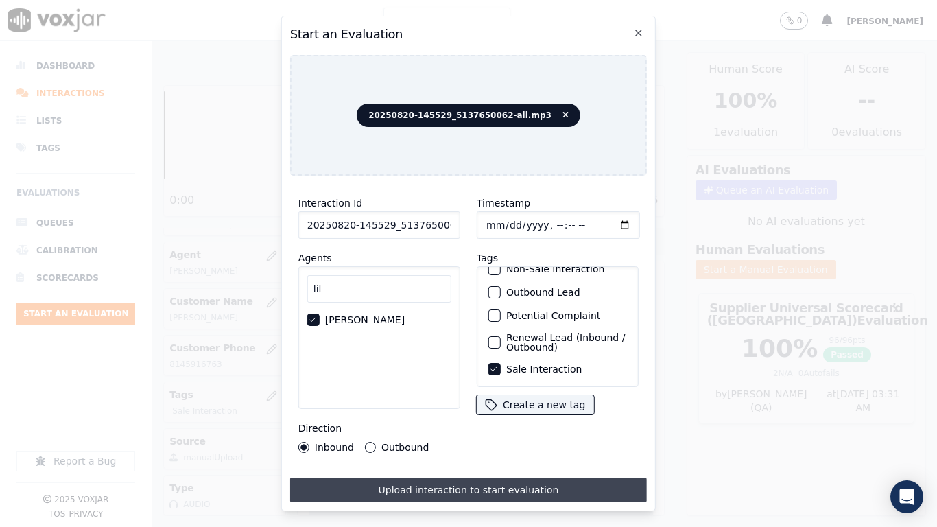
click at [542, 416] on button "Upload interaction to start evaluation" at bounding box center [468, 489] width 357 height 25
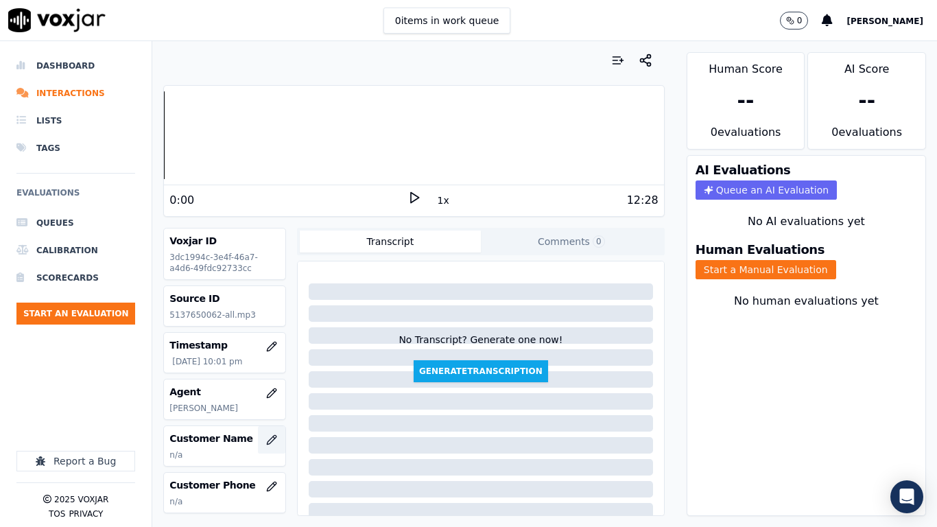
click at [266, 416] on icon "button" at bounding box center [271, 439] width 11 height 11
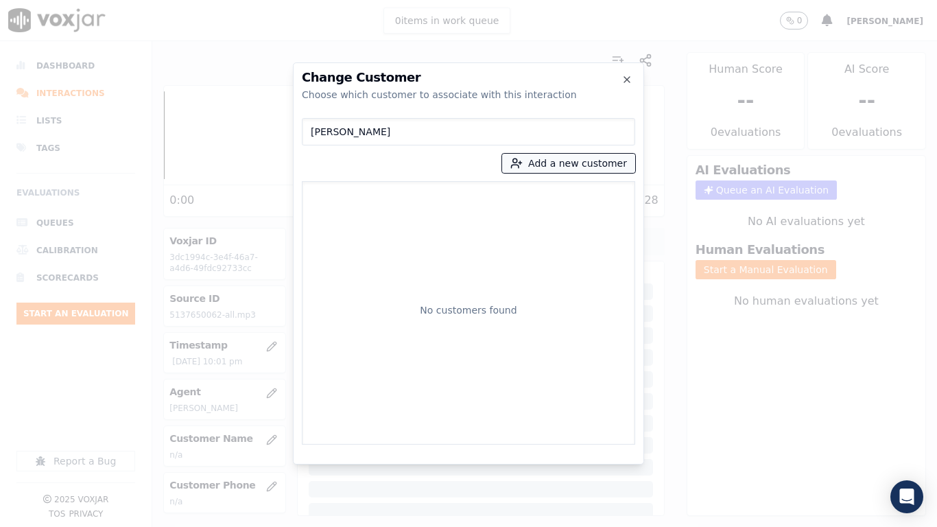
type input "[PERSON_NAME]"
click at [559, 167] on button "Add a new customer" at bounding box center [568, 163] width 133 height 19
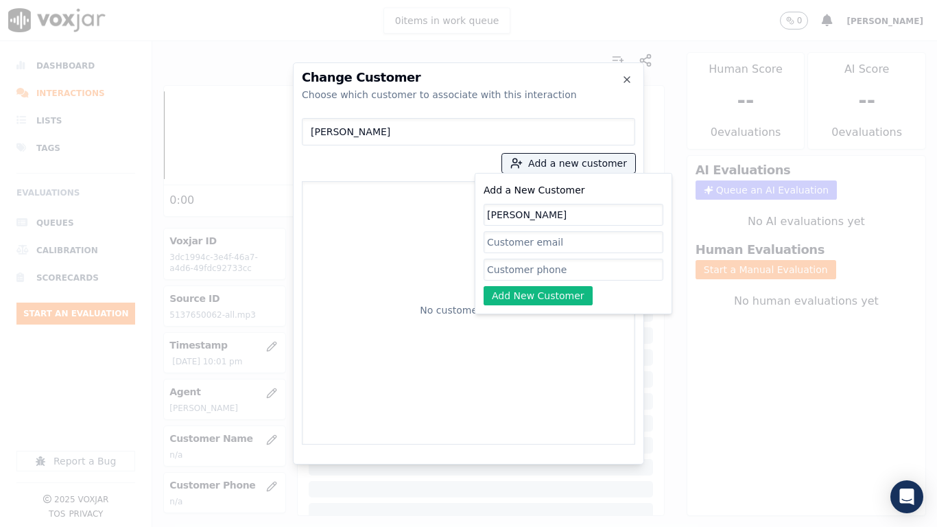
type input "[PERSON_NAME]"
click at [514, 269] on input "Add a New Customer" at bounding box center [573, 269] width 180 height 22
paste input "5137650062"
type input "5137650062"
click at [546, 291] on button "Add New Customer" at bounding box center [537, 295] width 109 height 19
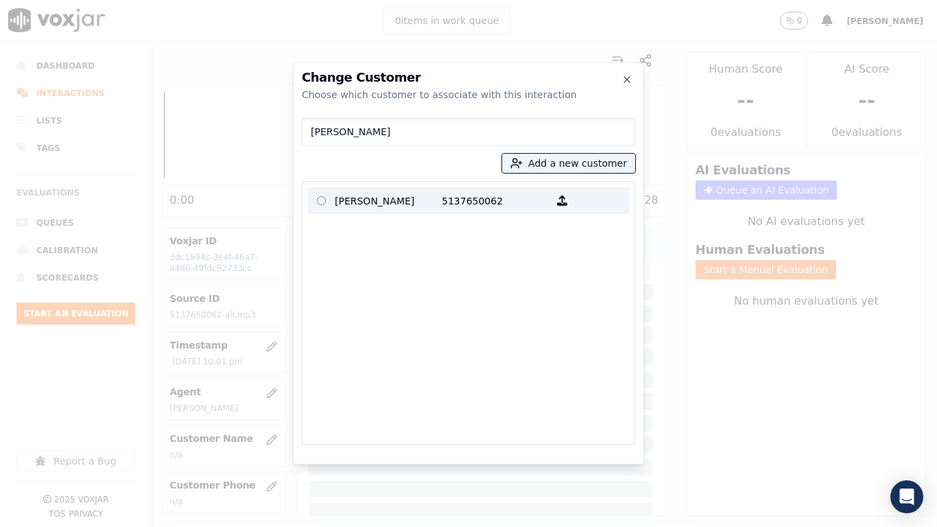
click at [354, 197] on p "[PERSON_NAME]" at bounding box center [388, 200] width 107 height 21
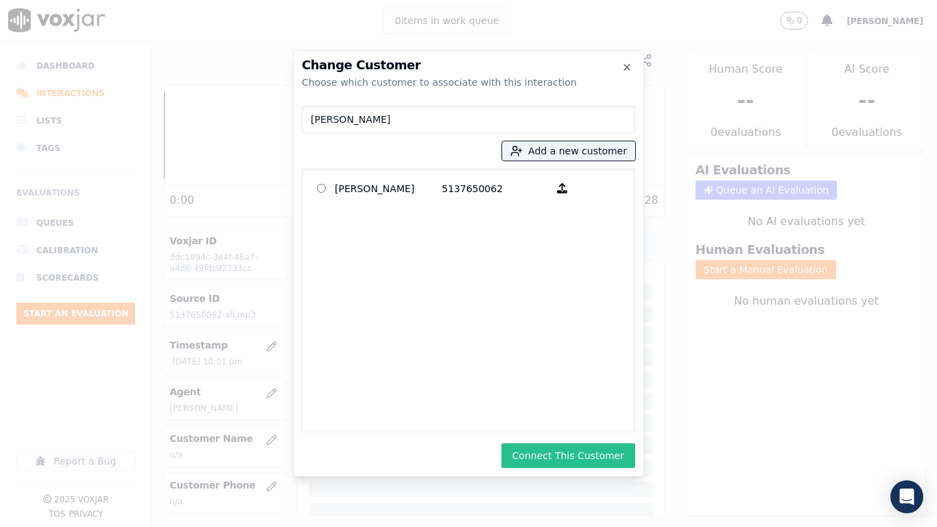
click at [594, 416] on button "Connect This Customer" at bounding box center [568, 455] width 134 height 25
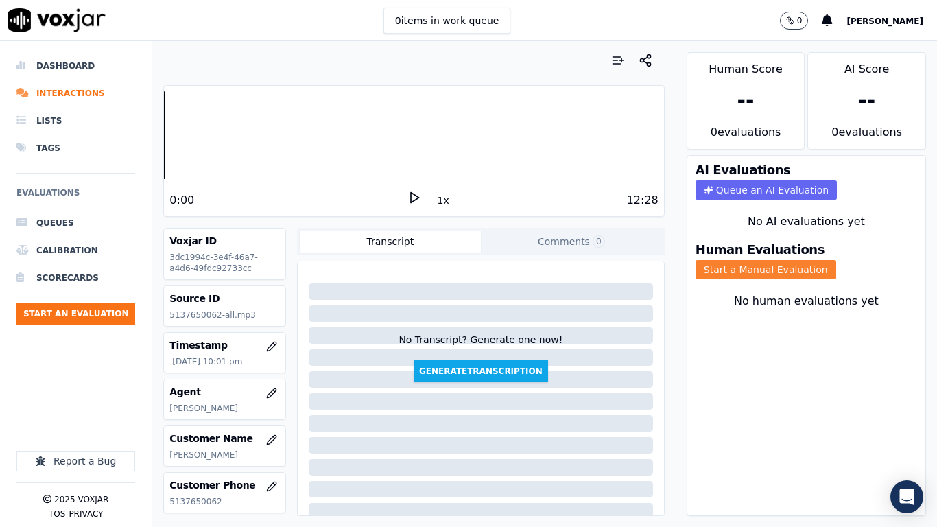
click at [751, 267] on button "Start a Manual Evaluation" at bounding box center [765, 269] width 141 height 19
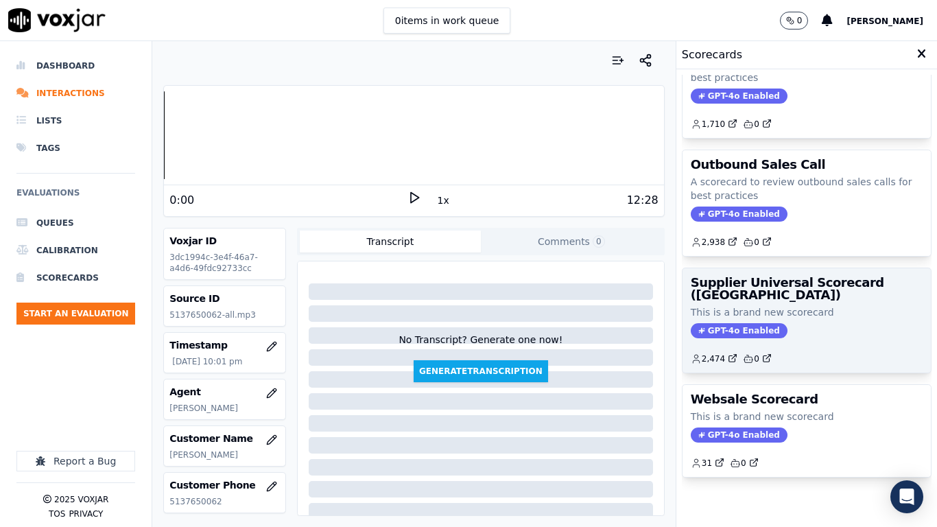
scroll to position [189, 0]
click at [781, 272] on div "Supplier Universal Scorecard ([GEOGRAPHIC_DATA]) This is a brand new scorecard …" at bounding box center [806, 320] width 248 height 104
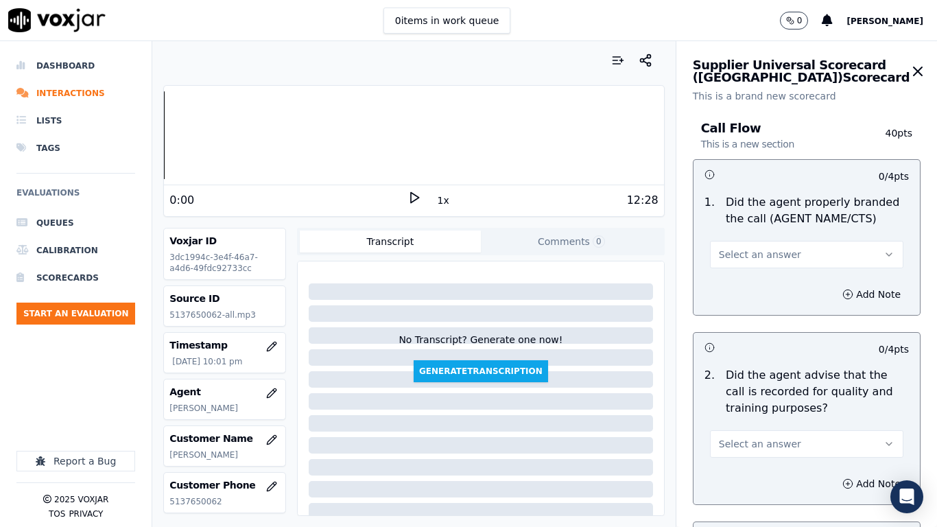
click at [784, 250] on button "Select an answer" at bounding box center [806, 254] width 193 height 27
click at [777, 287] on div "Yes" at bounding box center [783, 285] width 169 height 22
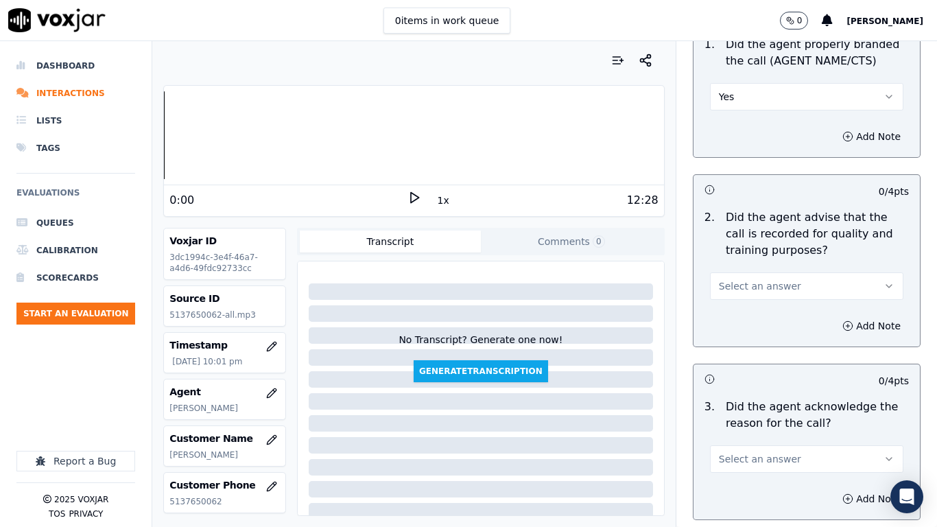
scroll to position [343, 0]
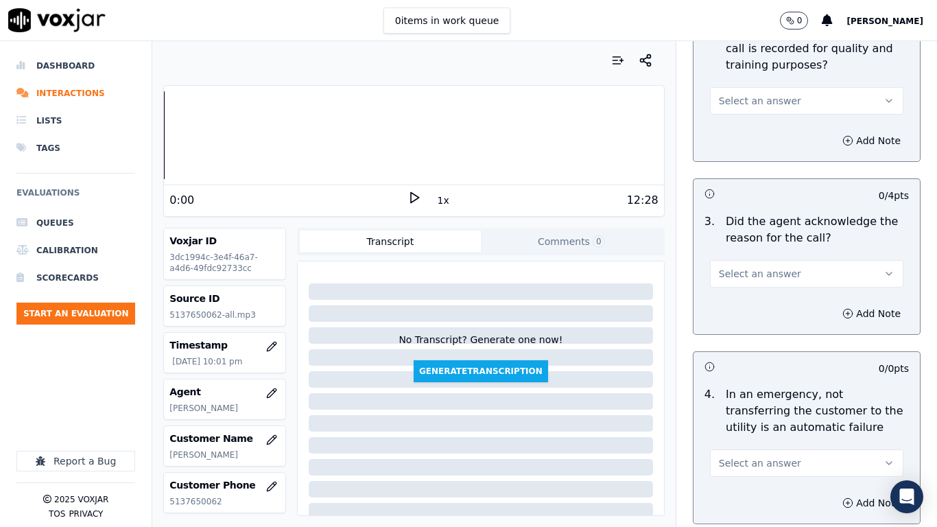
click at [756, 101] on span "Select an answer" at bounding box center [760, 101] width 82 height 14
click at [757, 134] on div "Yes" at bounding box center [783, 132] width 169 height 22
click at [782, 272] on button "Select an answer" at bounding box center [806, 273] width 193 height 27
click at [762, 302] on div "Yes" at bounding box center [783, 304] width 169 height 22
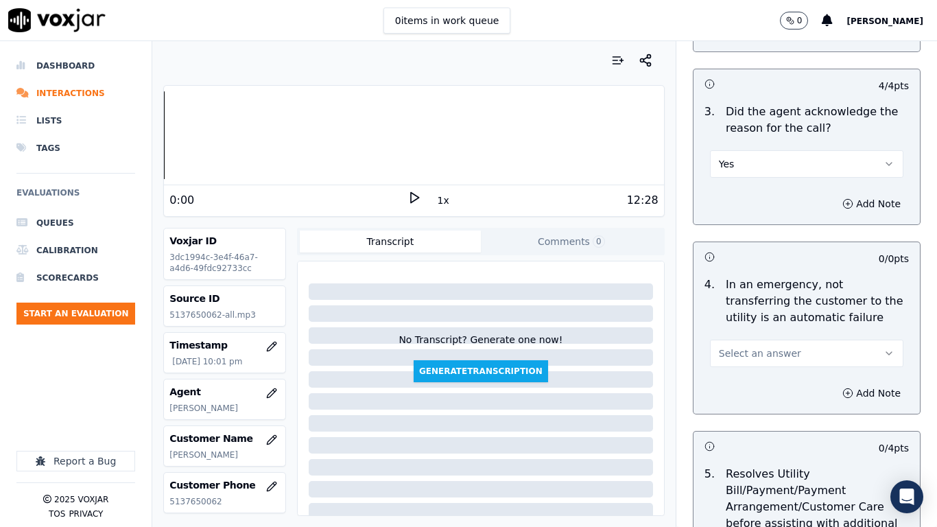
scroll to position [549, 0]
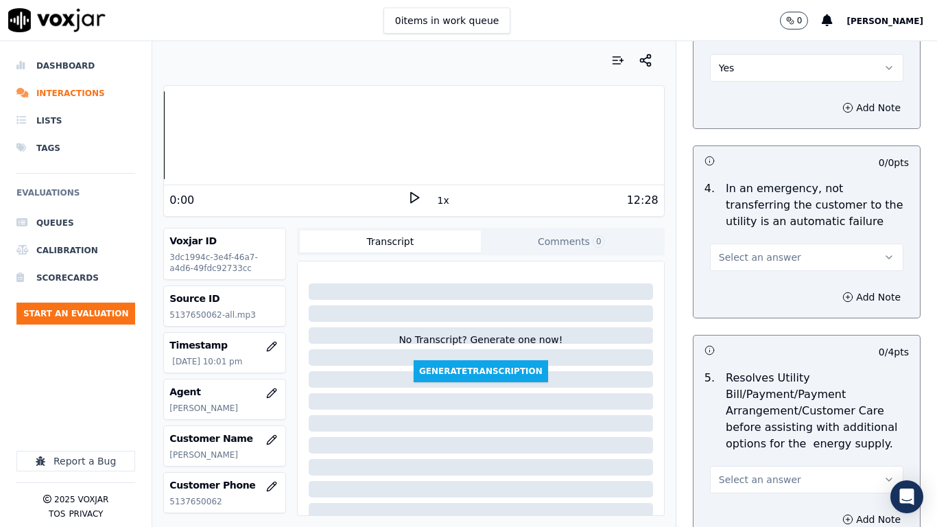
click at [773, 263] on span "Select an answer" at bounding box center [760, 257] width 82 height 14
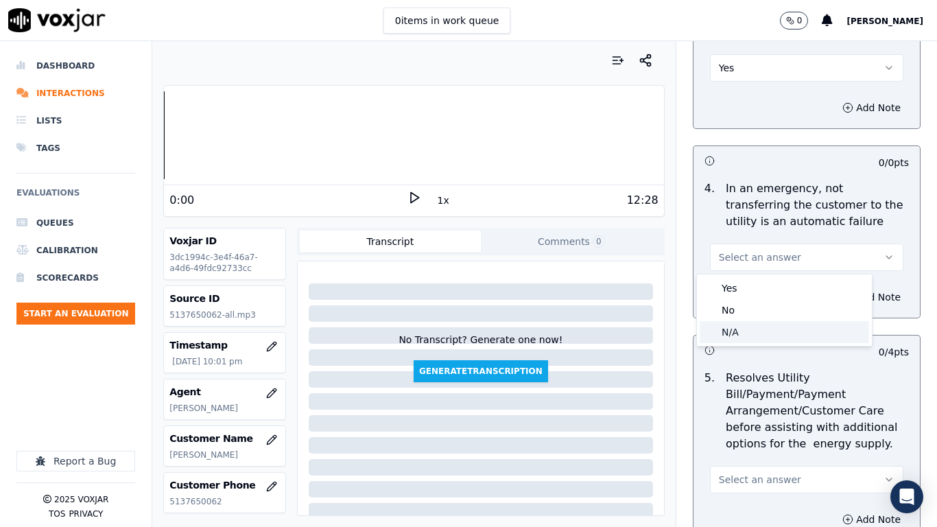
click at [765, 329] on div "N/A" at bounding box center [783, 332] width 169 height 22
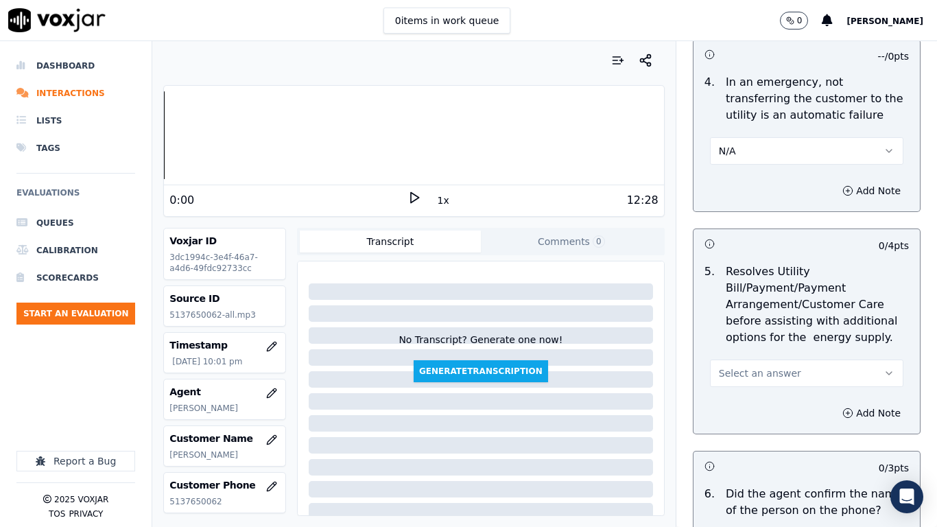
scroll to position [823, 0]
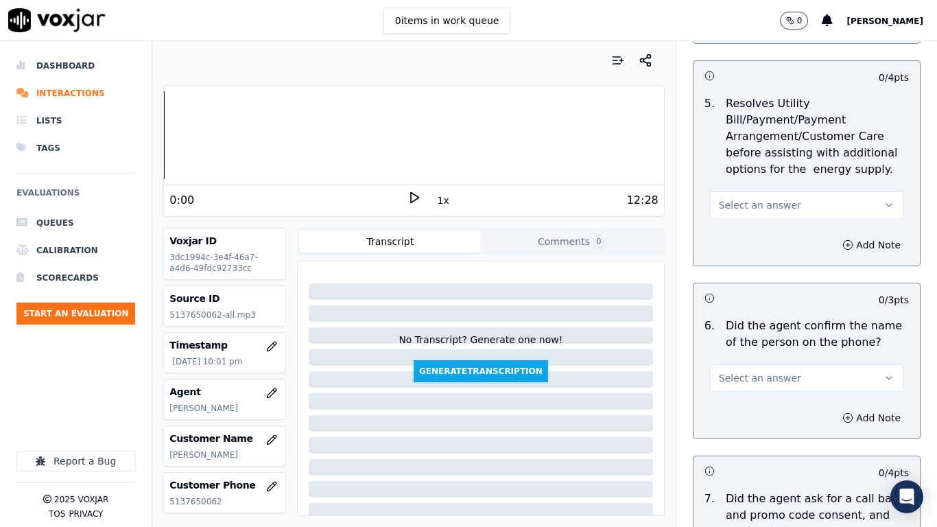
drag, startPoint x: 765, startPoint y: 204, endPoint x: 766, endPoint y: 215, distance: 11.1
click at [765, 203] on span "Select an answer" at bounding box center [760, 205] width 82 height 14
click at [759, 277] on div "N/A" at bounding box center [783, 280] width 169 height 22
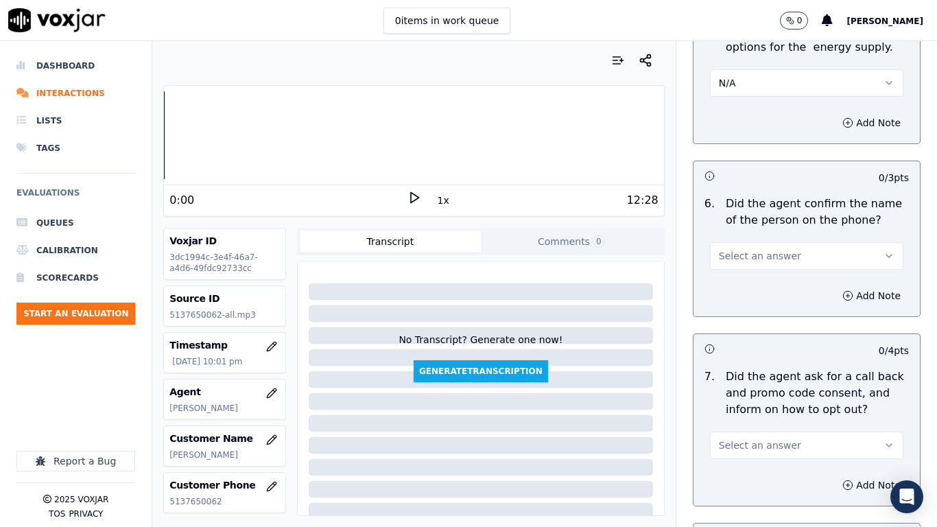
scroll to position [1029, 0]
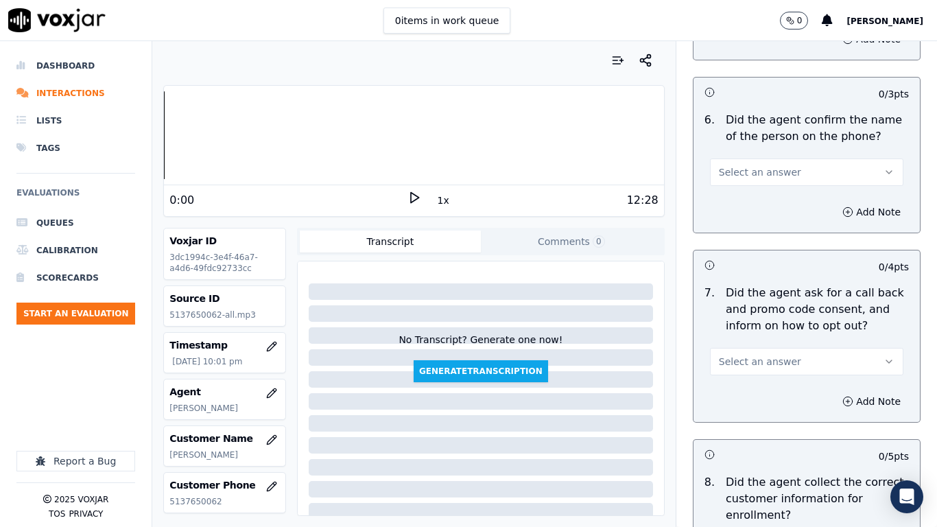
click at [762, 171] on span "Select an answer" at bounding box center [760, 172] width 82 height 14
click at [760, 205] on div "Yes" at bounding box center [783, 203] width 169 height 22
click at [771, 354] on button "Select an answer" at bounding box center [806, 361] width 193 height 27
click at [756, 394] on div "Yes" at bounding box center [783, 392] width 169 height 22
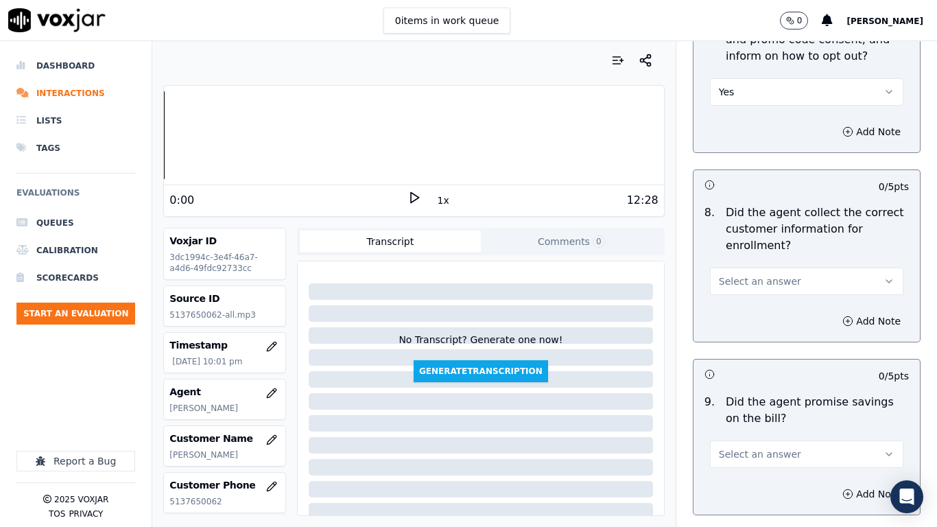
scroll to position [1303, 0]
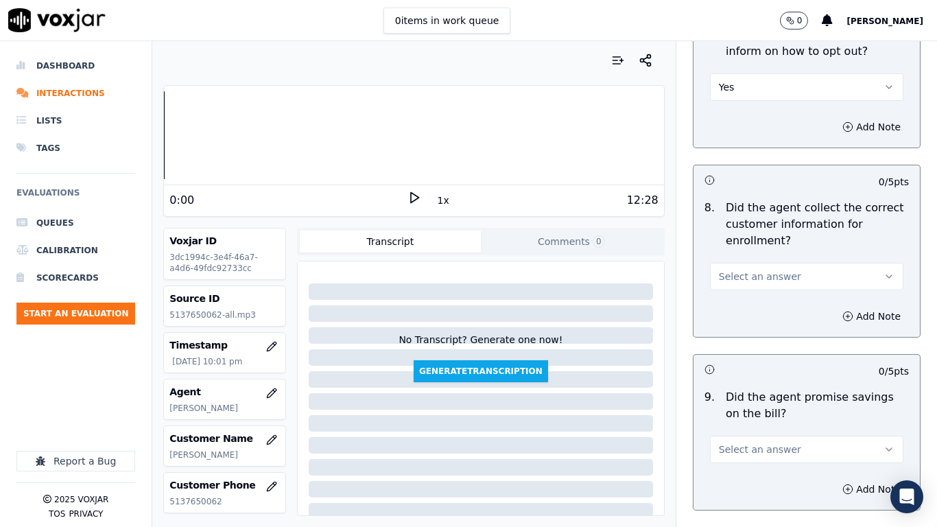
click at [780, 278] on button "Select an answer" at bounding box center [806, 276] width 193 height 27
drag, startPoint x: 769, startPoint y: 330, endPoint x: 804, endPoint y: 335, distance: 36.0
click at [769, 330] on div "No" at bounding box center [783, 329] width 169 height 22
click at [844, 316] on button "Add Note" at bounding box center [871, 315] width 75 height 19
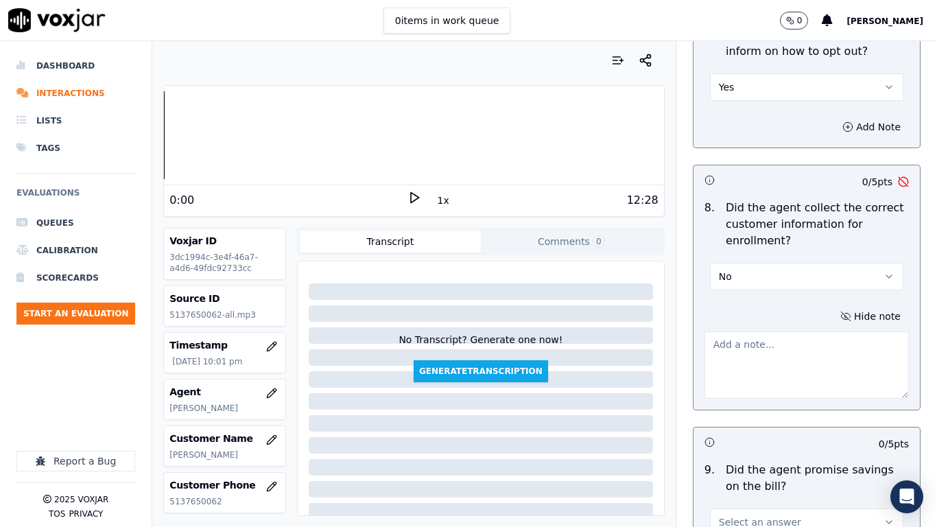
click at [785, 351] on textarea at bounding box center [806, 364] width 204 height 67
paste textarea "4.06sec Agent failed to ask for Service & mailing Address"
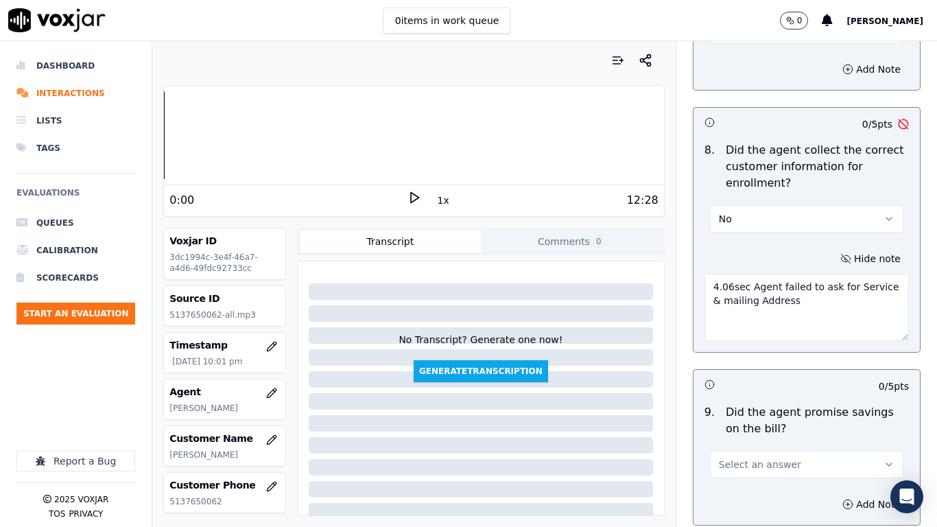
scroll to position [1440, 0]
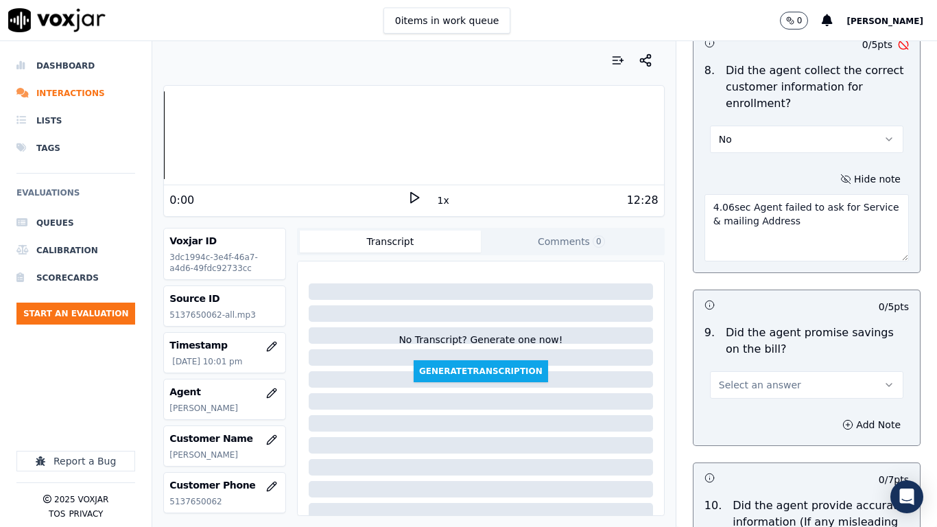
type textarea "4.06sec Agent failed to ask for Service & mailing Address"
click at [749, 380] on span "Select an answer" at bounding box center [760, 385] width 82 height 14
click at [738, 407] on div "Yes" at bounding box center [783, 416] width 169 height 22
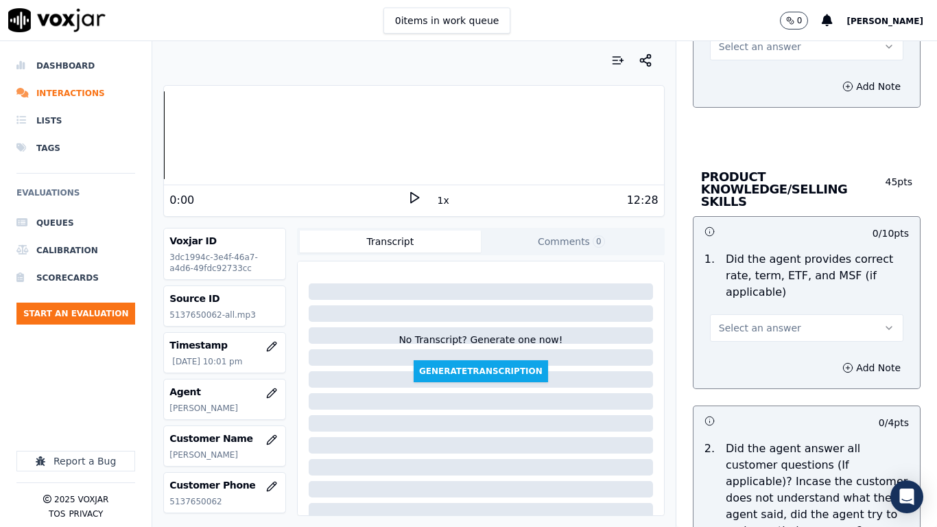
scroll to position [1988, 0]
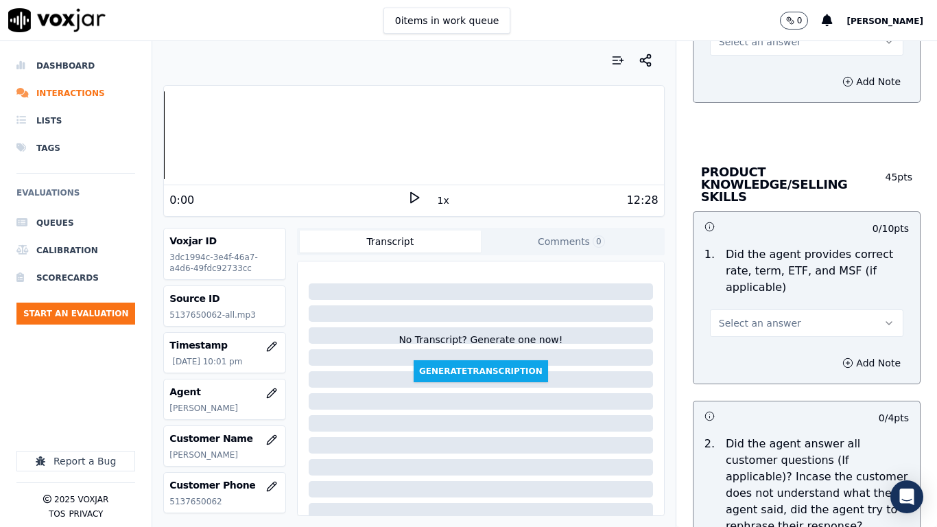
click at [757, 47] on span "Select an answer" at bounding box center [760, 42] width 82 height 14
click at [758, 75] on div "Yes" at bounding box center [783, 73] width 169 height 22
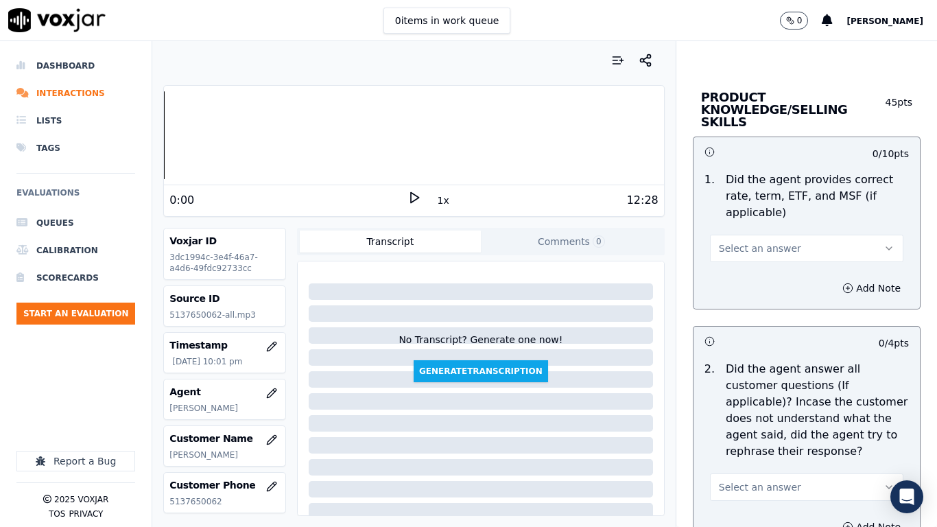
scroll to position [2194, 0]
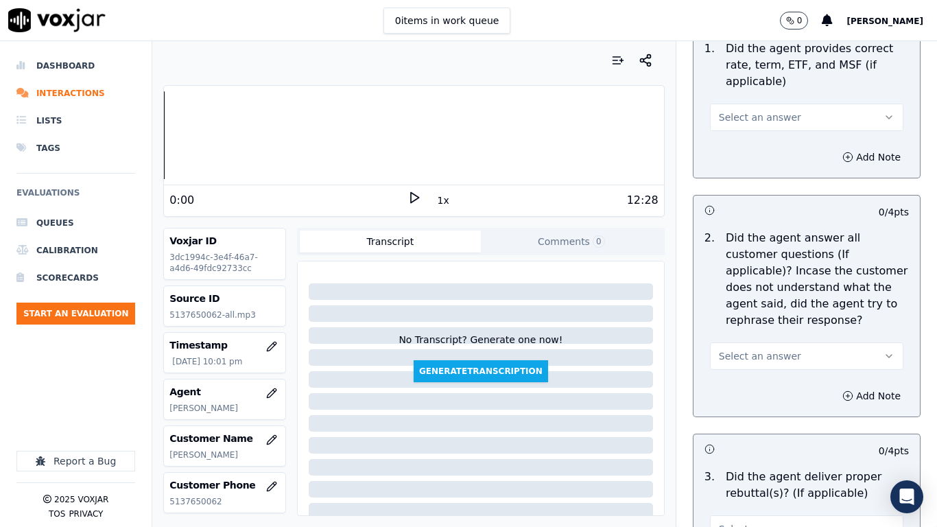
click at [754, 104] on button "Select an answer" at bounding box center [806, 117] width 193 height 27
click at [758, 139] on div "Yes" at bounding box center [783, 136] width 169 height 22
click at [769, 349] on span "Select an answer" at bounding box center [760, 356] width 82 height 14
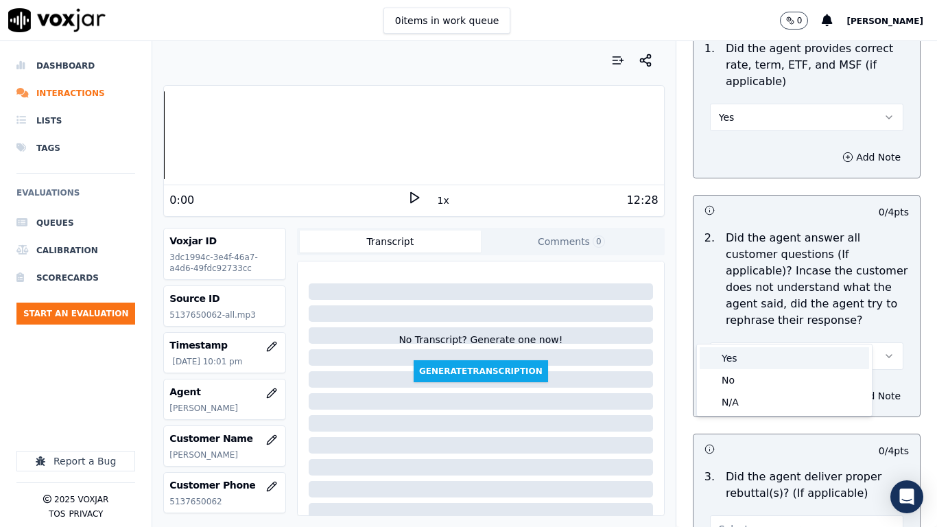
click at [762, 364] on div "Yes" at bounding box center [783, 358] width 169 height 22
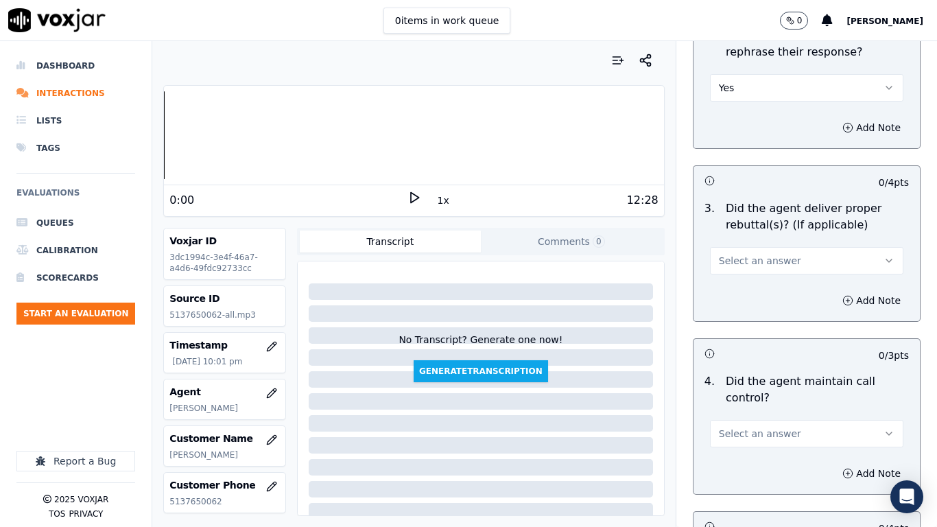
scroll to position [2468, 0]
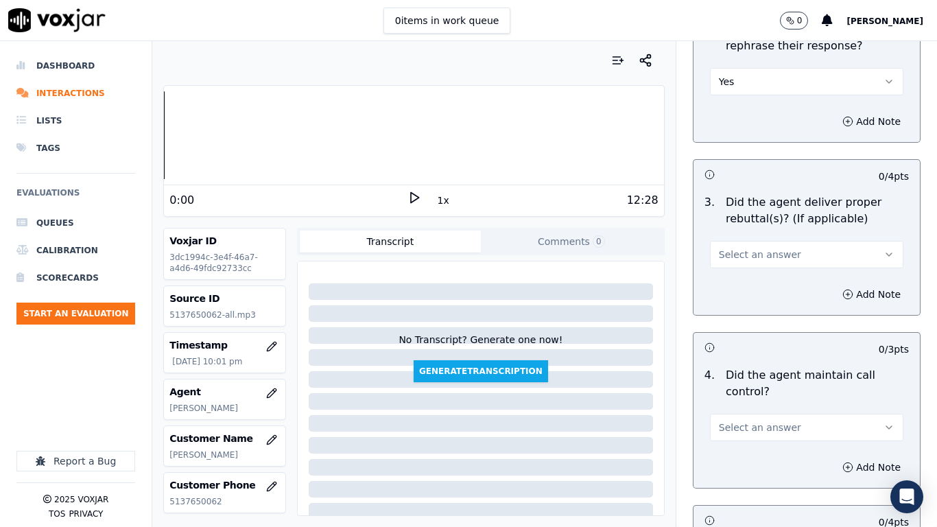
drag, startPoint x: 774, startPoint y: 230, endPoint x: 773, endPoint y: 237, distance: 7.6
click at [774, 248] on span "Select an answer" at bounding box center [760, 255] width 82 height 14
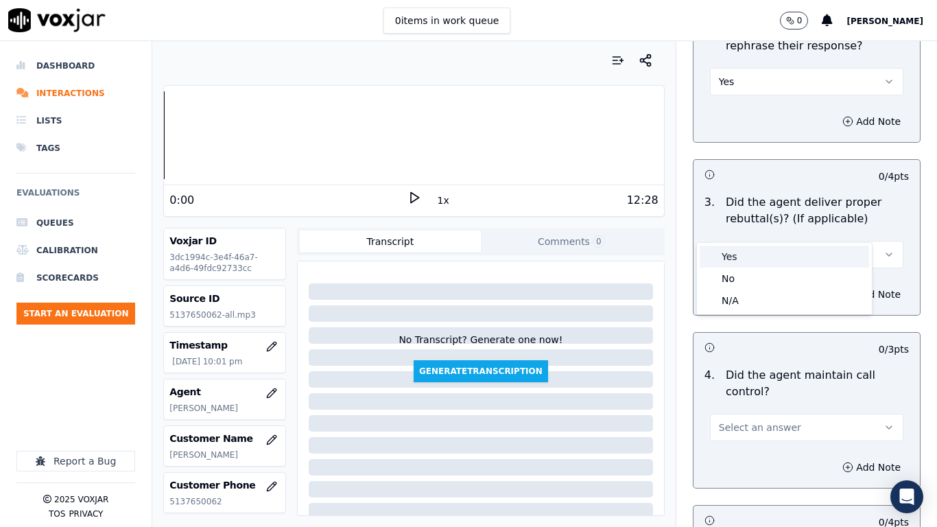
click at [770, 255] on div "Yes" at bounding box center [783, 256] width 169 height 22
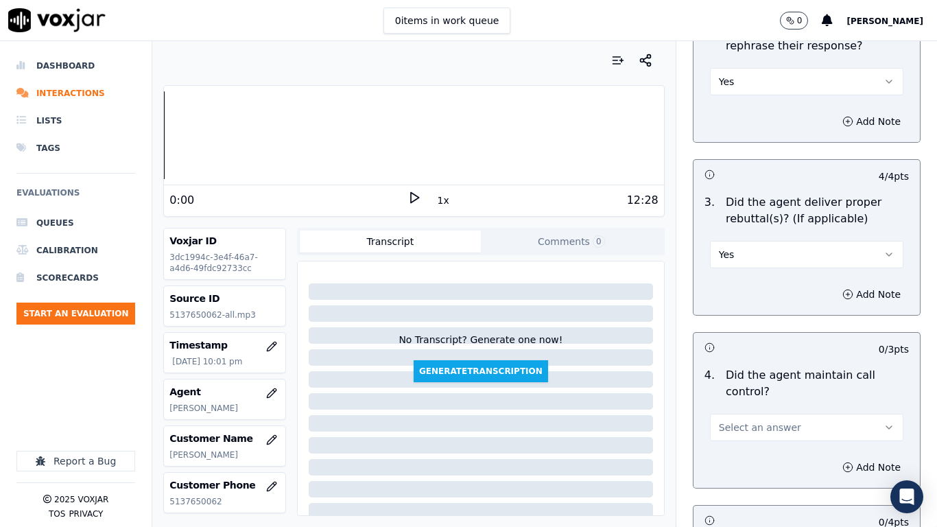
drag, startPoint x: 768, startPoint y: 397, endPoint x: 765, endPoint y: 407, distance: 10.8
click at [768, 416] on span "Select an answer" at bounding box center [760, 427] width 82 height 14
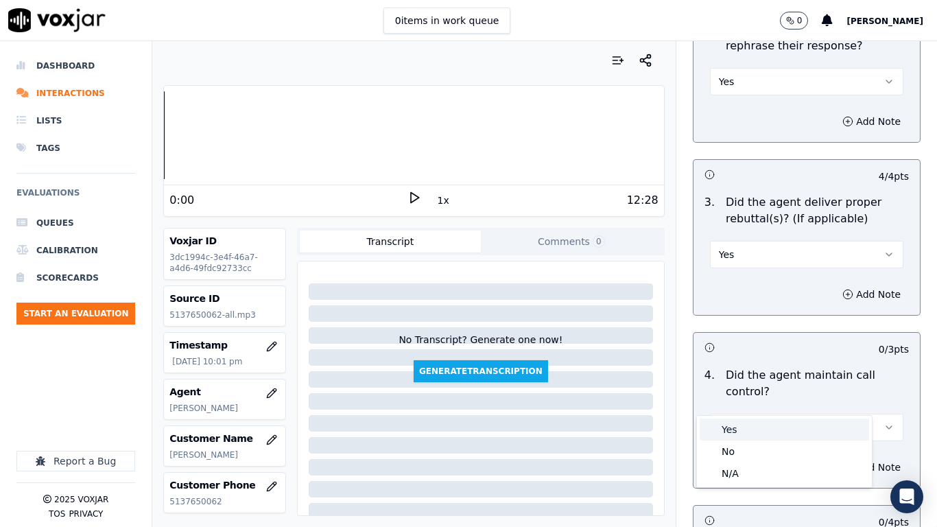
click at [752, 416] on div "Yes" at bounding box center [783, 429] width 169 height 22
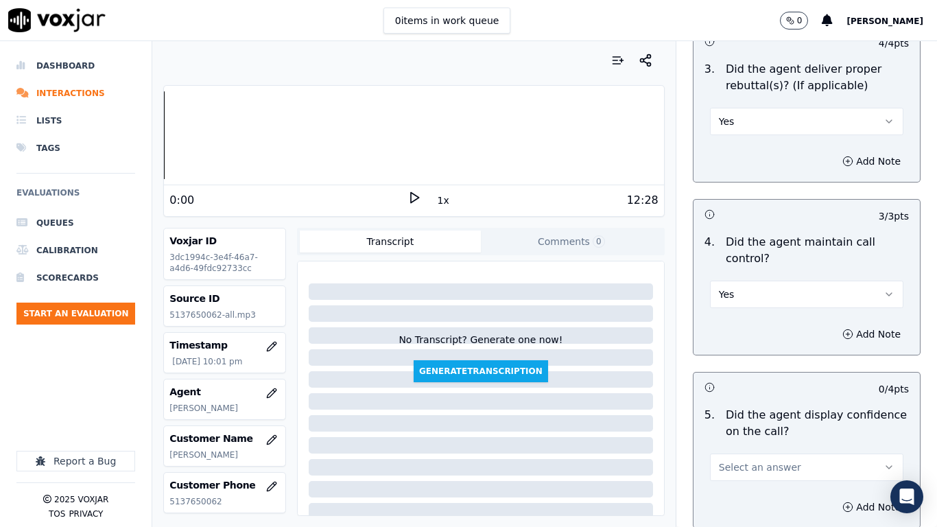
scroll to position [2743, 0]
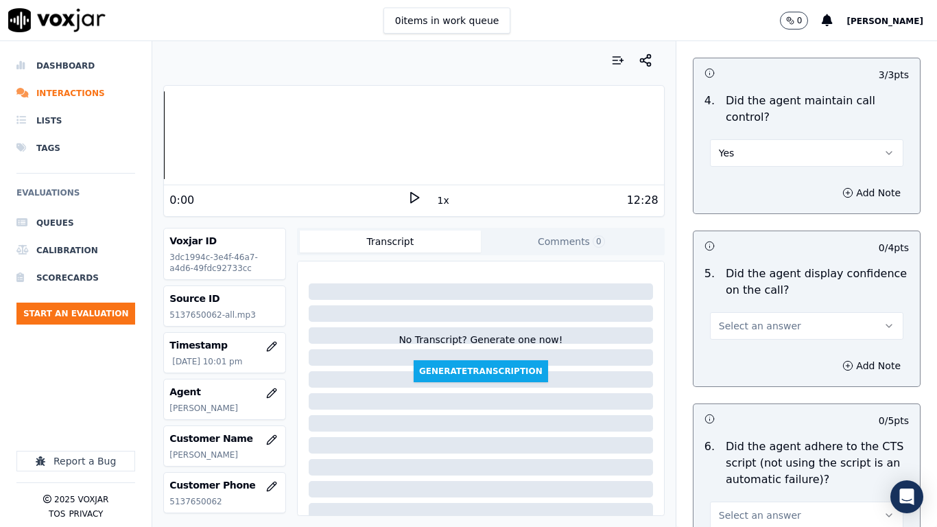
click at [762, 319] on span "Select an answer" at bounding box center [760, 326] width 82 height 14
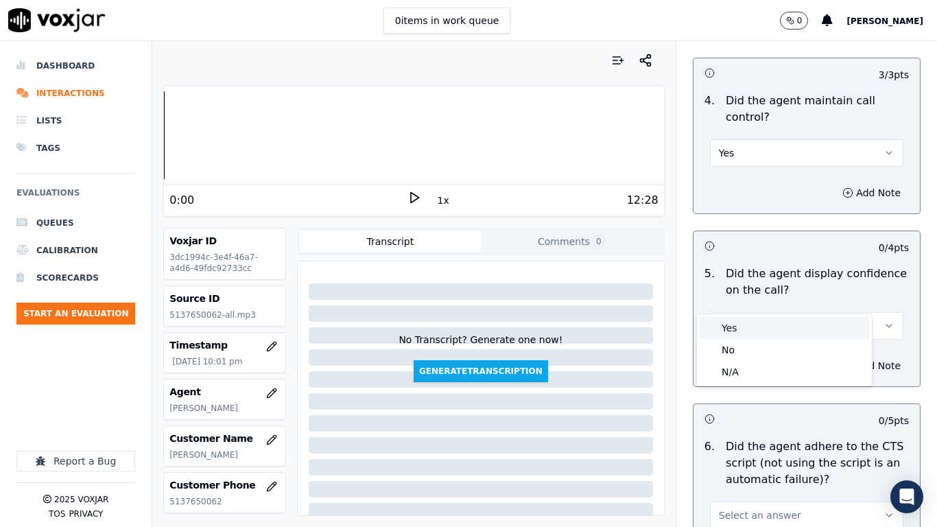
click at [751, 321] on div "Yes" at bounding box center [783, 328] width 169 height 22
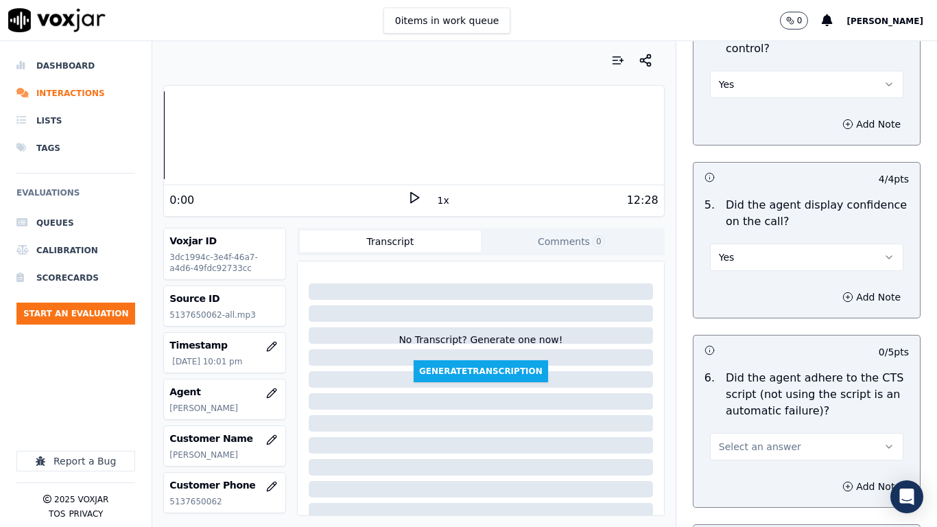
scroll to position [3017, 0]
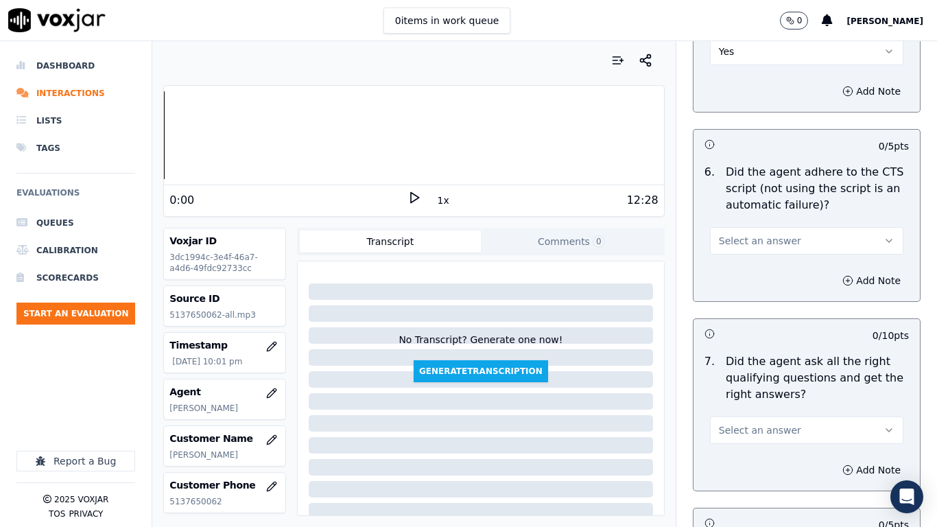
click at [753, 234] on span "Select an answer" at bounding box center [760, 241] width 82 height 14
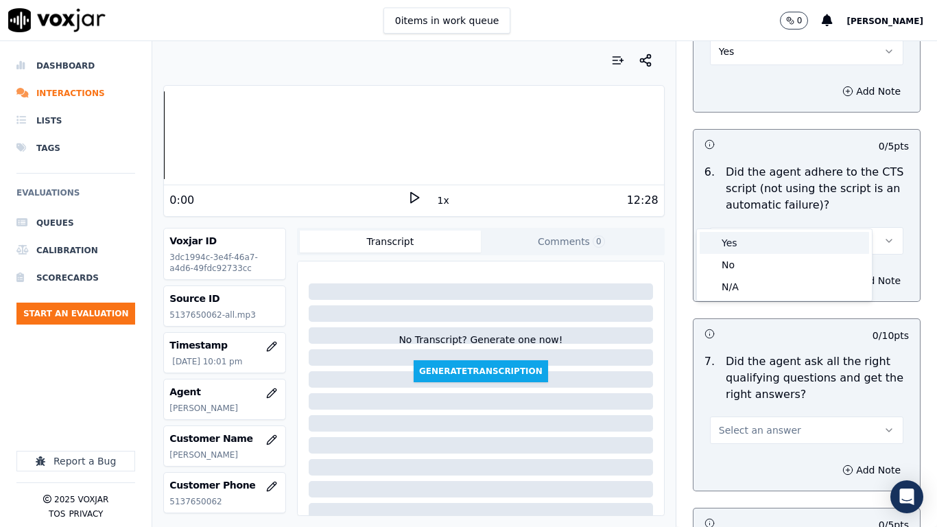
click at [749, 246] on div "Yes" at bounding box center [783, 243] width 169 height 22
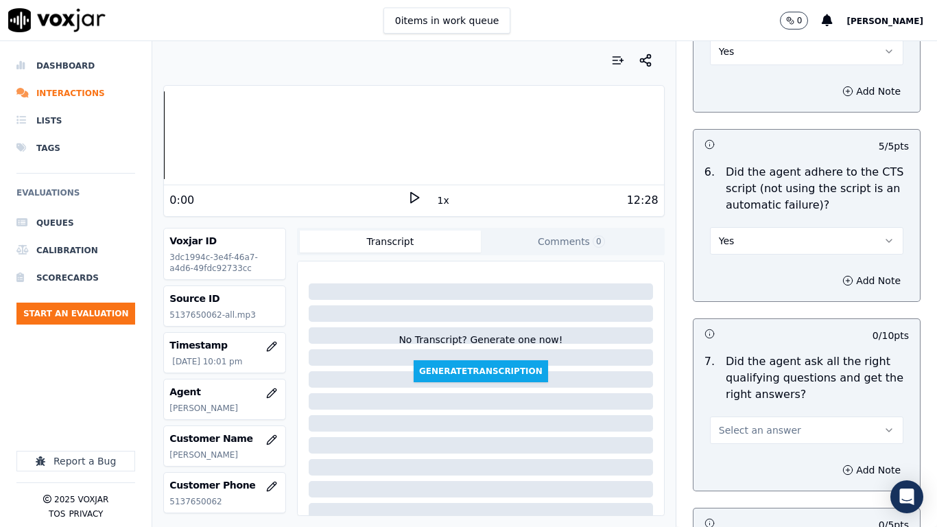
click at [757, 416] on span "Select an answer" at bounding box center [760, 430] width 82 height 14
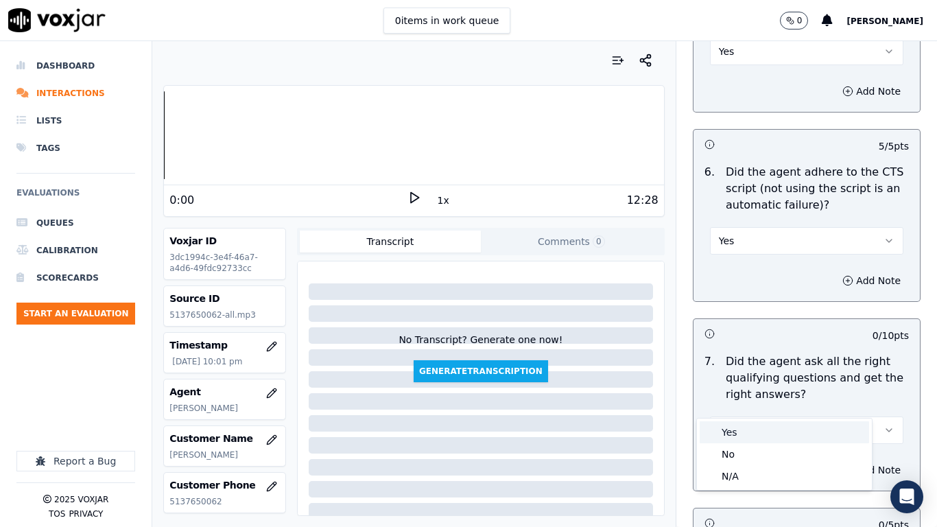
click at [749, 416] on div "Yes" at bounding box center [783, 432] width 169 height 22
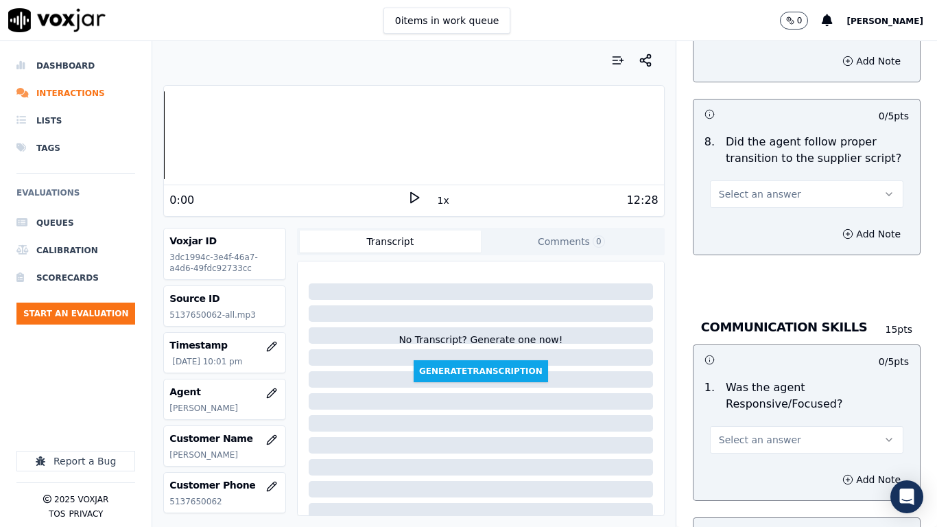
scroll to position [3428, 0]
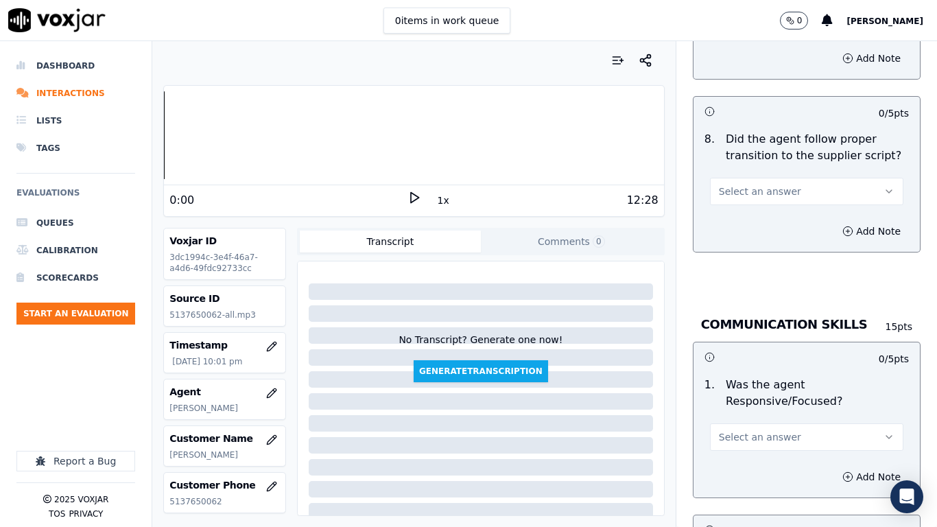
click at [765, 184] on span "Select an answer" at bounding box center [760, 191] width 82 height 14
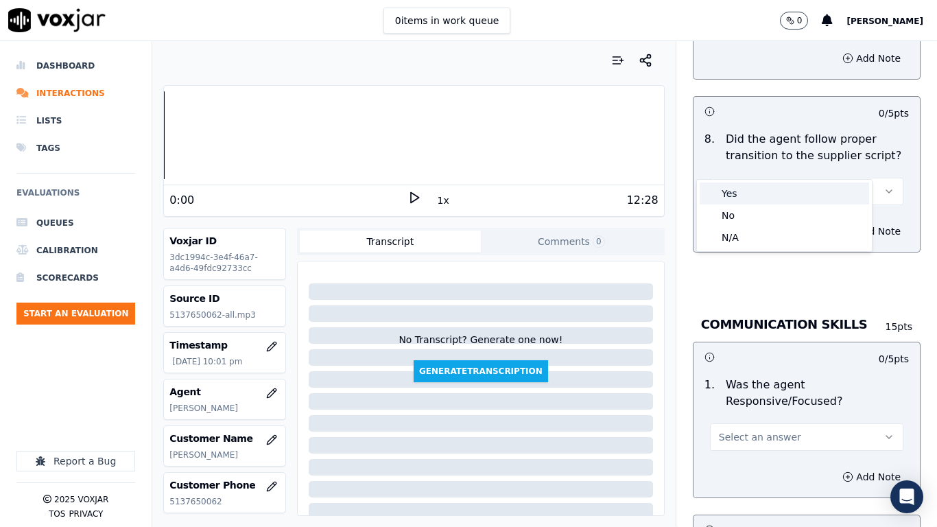
click at [762, 195] on div "Yes" at bounding box center [783, 193] width 169 height 22
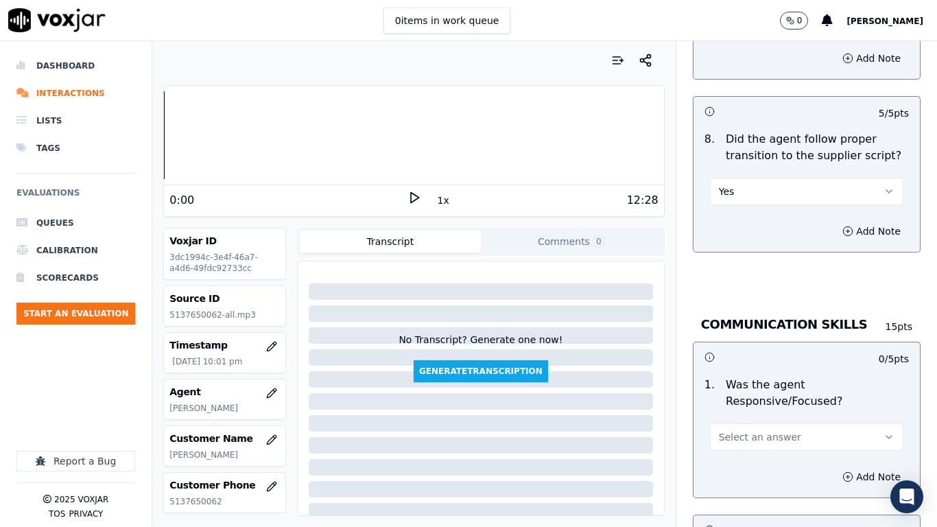
click at [778, 416] on button "Select an answer" at bounding box center [806, 436] width 193 height 27
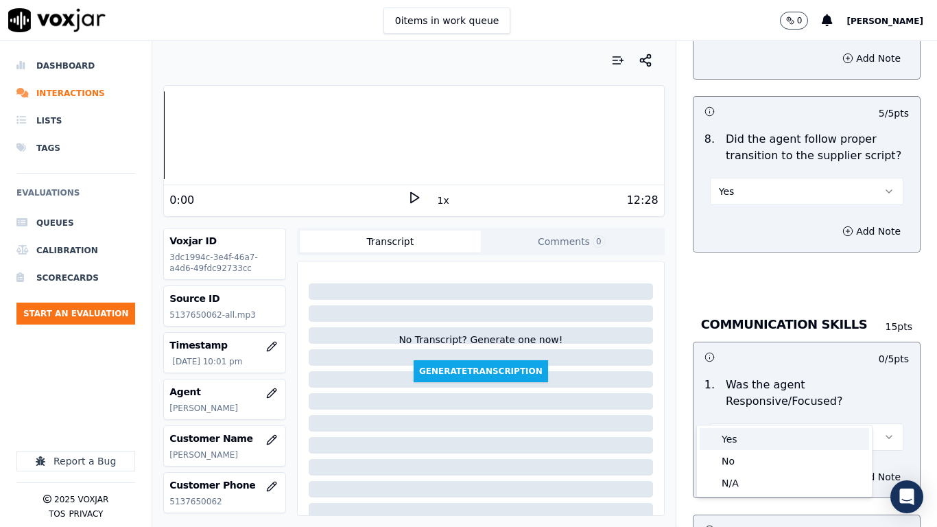
click at [764, 416] on div "Yes" at bounding box center [783, 439] width 169 height 22
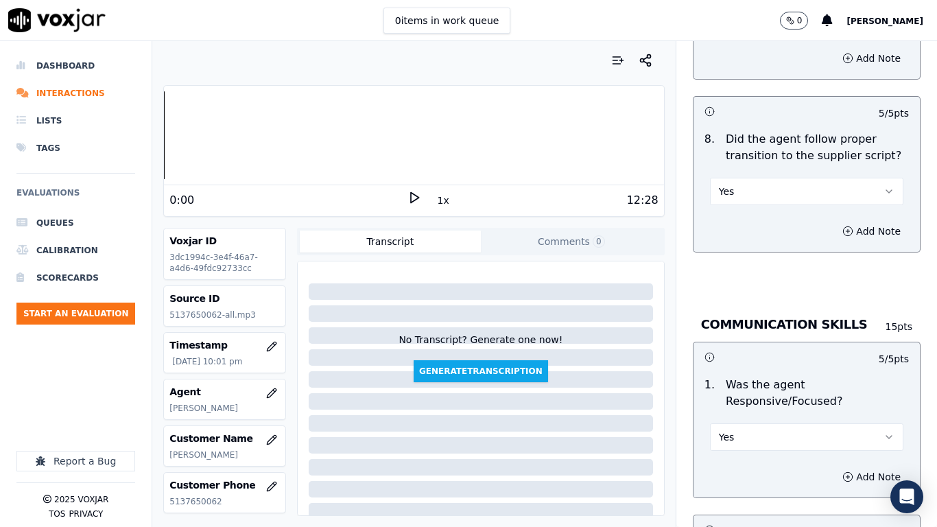
scroll to position [3771, 0]
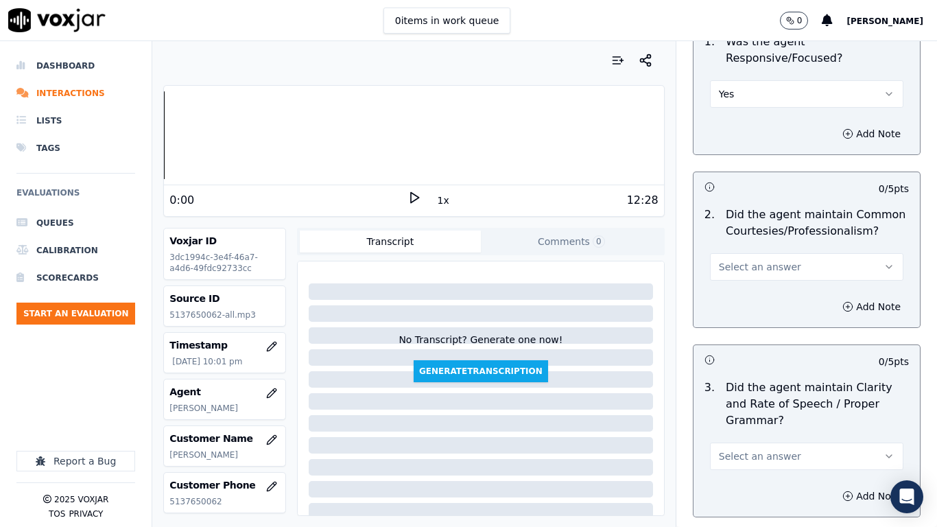
click at [779, 253] on button "Select an answer" at bounding box center [806, 266] width 193 height 27
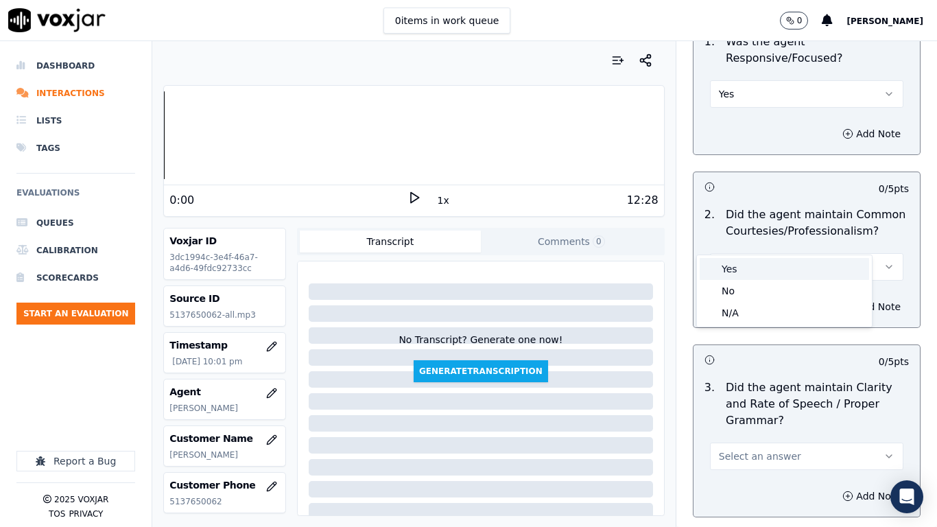
click at [775, 267] on div "Yes" at bounding box center [783, 269] width 169 height 22
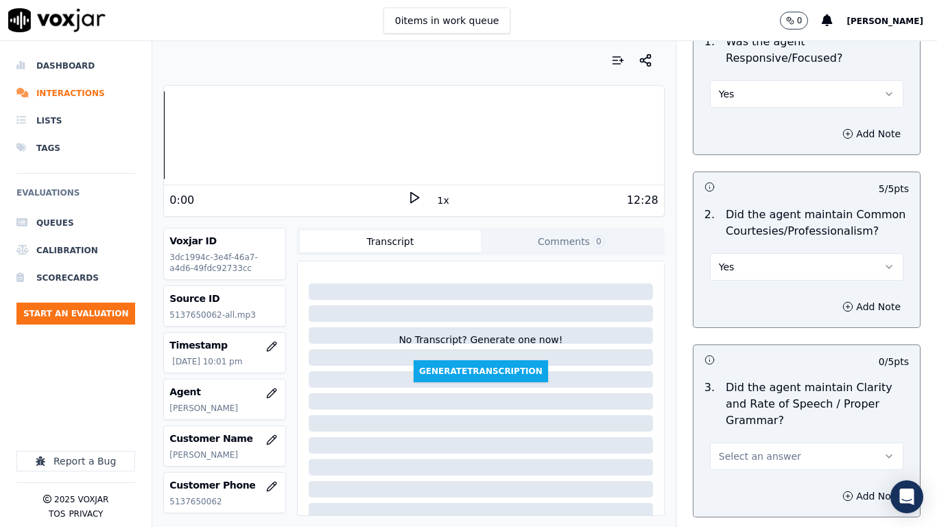
click at [771, 416] on span "Select an answer" at bounding box center [760, 456] width 82 height 14
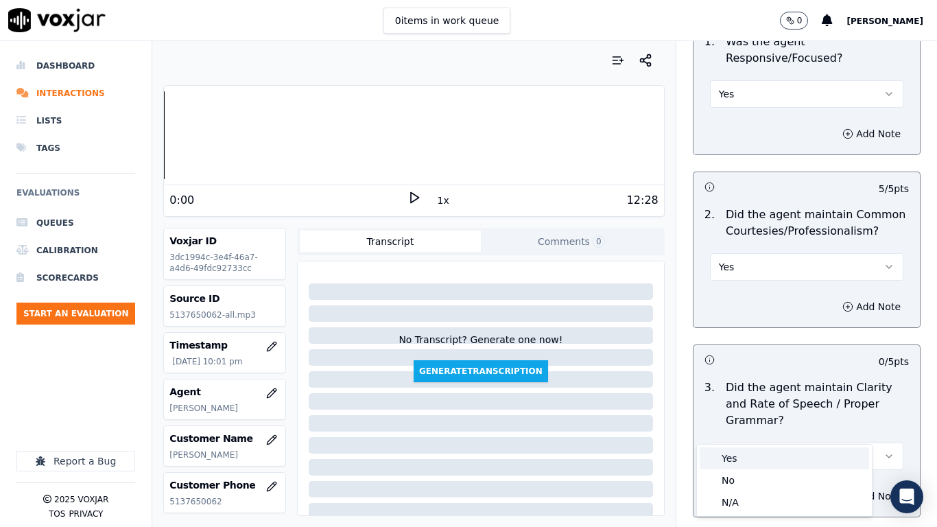
click at [760, 416] on div "Yes" at bounding box center [783, 458] width 169 height 22
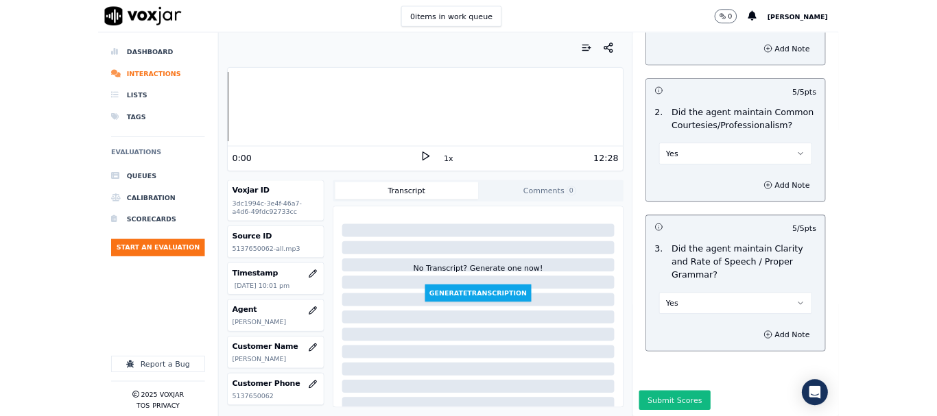
scroll to position [3846, 0]
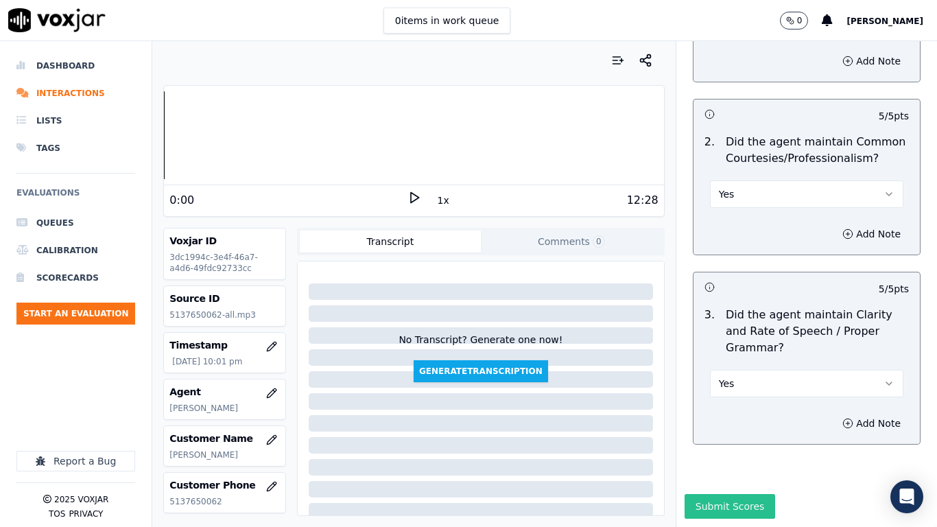
click at [732, 416] on button "Submit Scores" at bounding box center [729, 506] width 91 height 25
